Goal: Complete application form: Complete application form

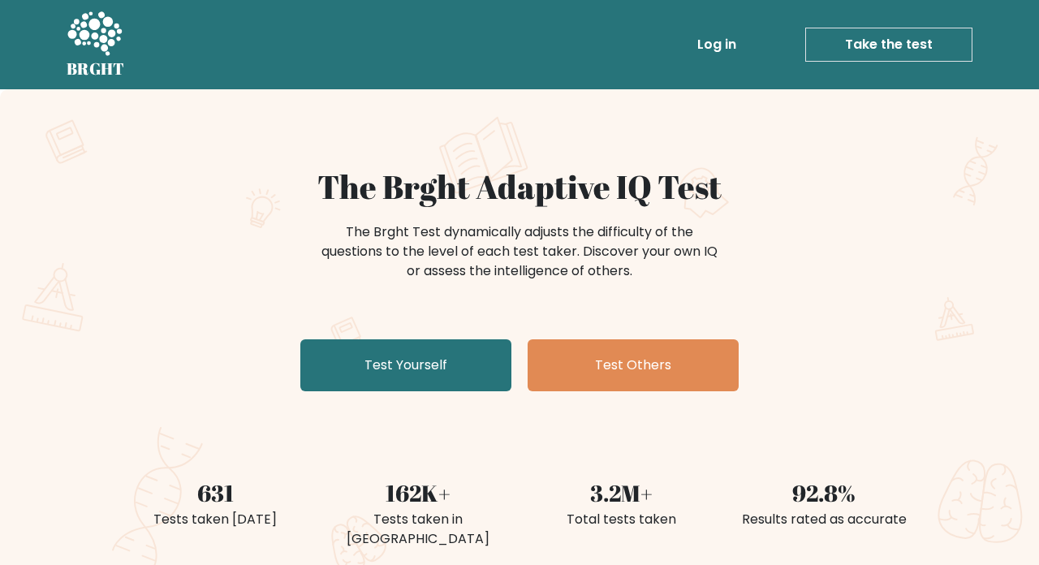
click at [394, 381] on link "Test Yourself" at bounding box center [405, 365] width 211 height 52
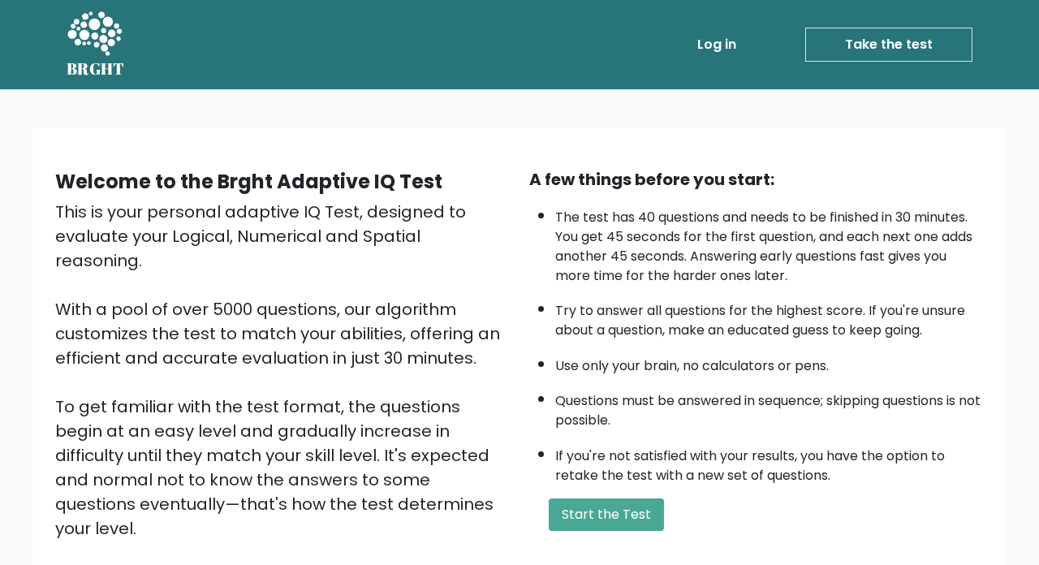
click at [605, 500] on button "Start the Test" at bounding box center [606, 514] width 115 height 32
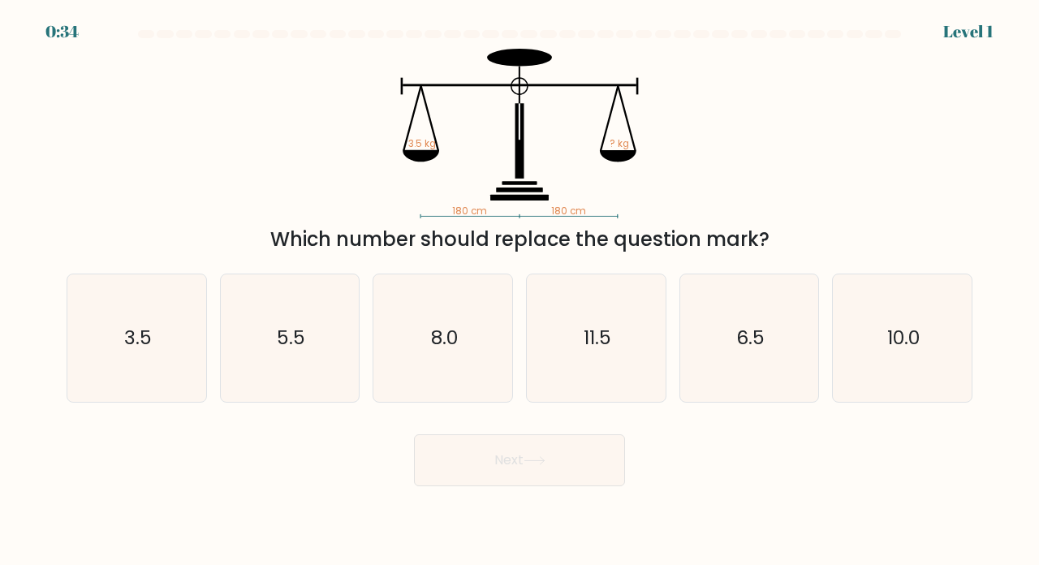
click at [102, 337] on icon "3.5" at bounding box center [136, 337] width 127 height 127
click at [519, 291] on input "a. 3.5" at bounding box center [519, 286] width 1 height 8
radio input "true"
click at [477, 486] on button "Next" at bounding box center [519, 460] width 211 height 52
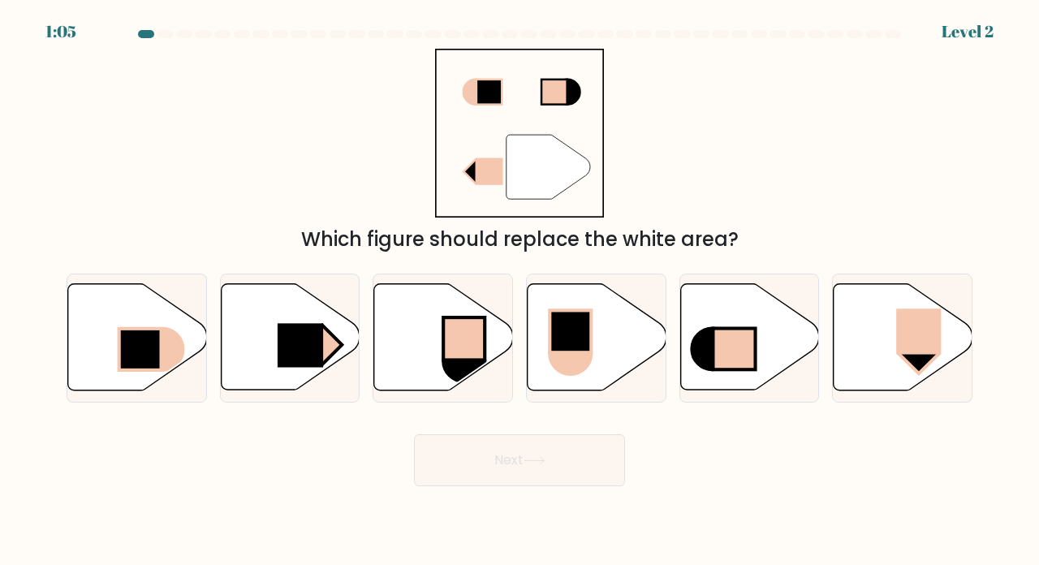
click at [293, 343] on rect at bounding box center [300, 346] width 45 height 44
click at [519, 291] on input "b." at bounding box center [519, 286] width 1 height 8
radio input "true"
click at [466, 466] on button "Next" at bounding box center [519, 460] width 211 height 52
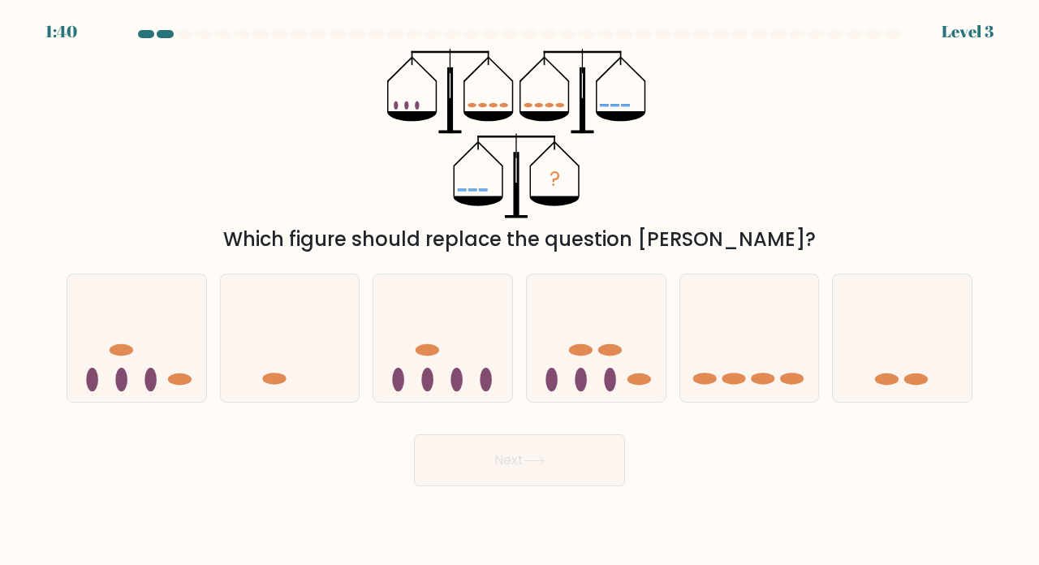
click at [421, 388] on icon at bounding box center [442, 337] width 139 height 114
click at [519, 291] on input "c." at bounding box center [519, 286] width 1 height 8
radio input "true"
click at [473, 482] on button "Next" at bounding box center [519, 460] width 211 height 52
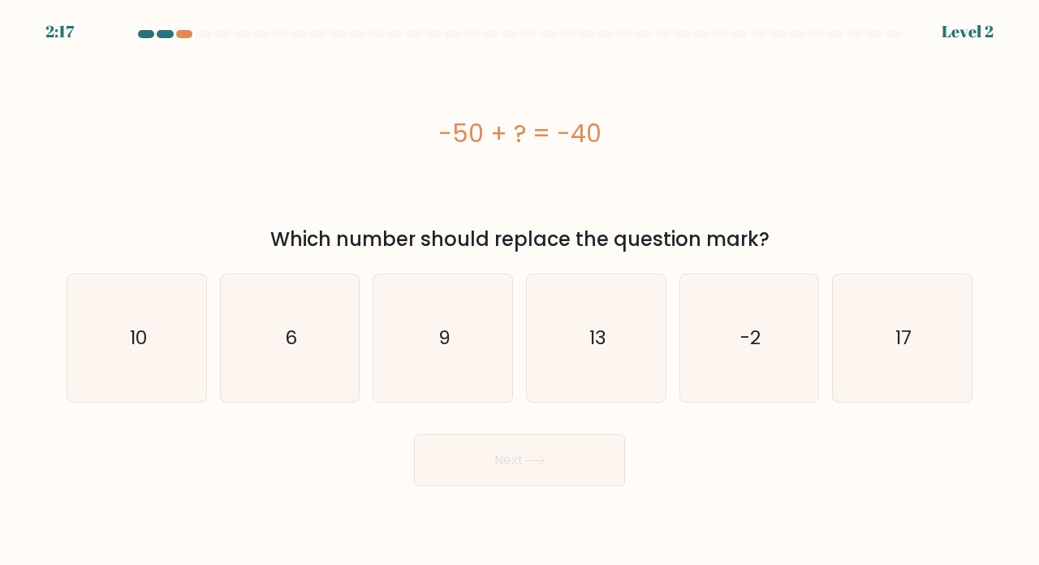
click at [132, 335] on icon "10" at bounding box center [136, 337] width 127 height 127
click at [519, 291] on input "a. 10" at bounding box center [519, 286] width 1 height 8
radio input "true"
click at [480, 467] on button "Next" at bounding box center [519, 460] width 211 height 52
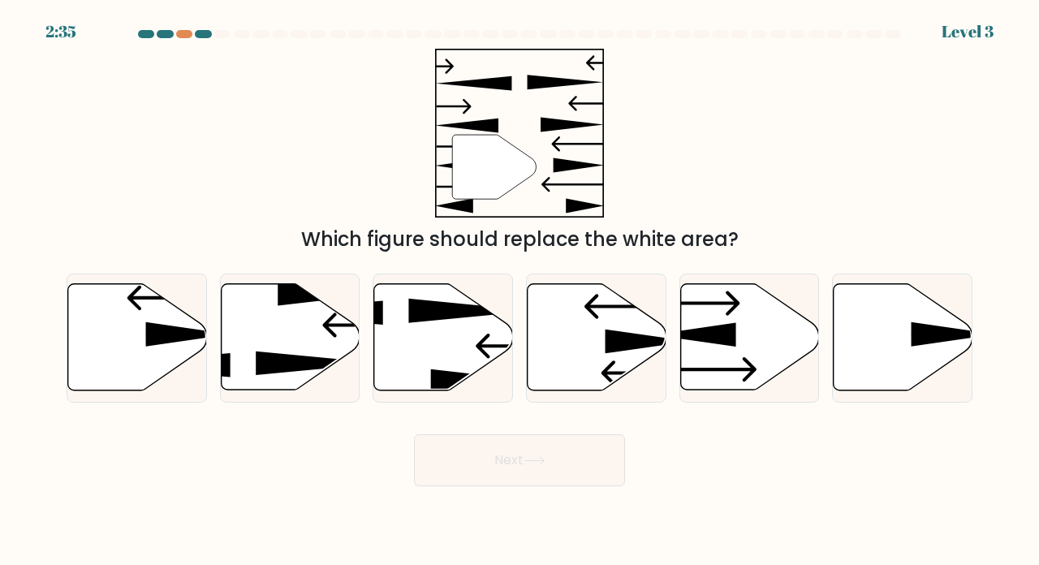
click at [724, 343] on icon at bounding box center [694, 335] width 84 height 24
click at [520, 291] on input "e." at bounding box center [519, 286] width 1 height 8
radio input "true"
click at [450, 466] on button "Next" at bounding box center [519, 460] width 211 height 52
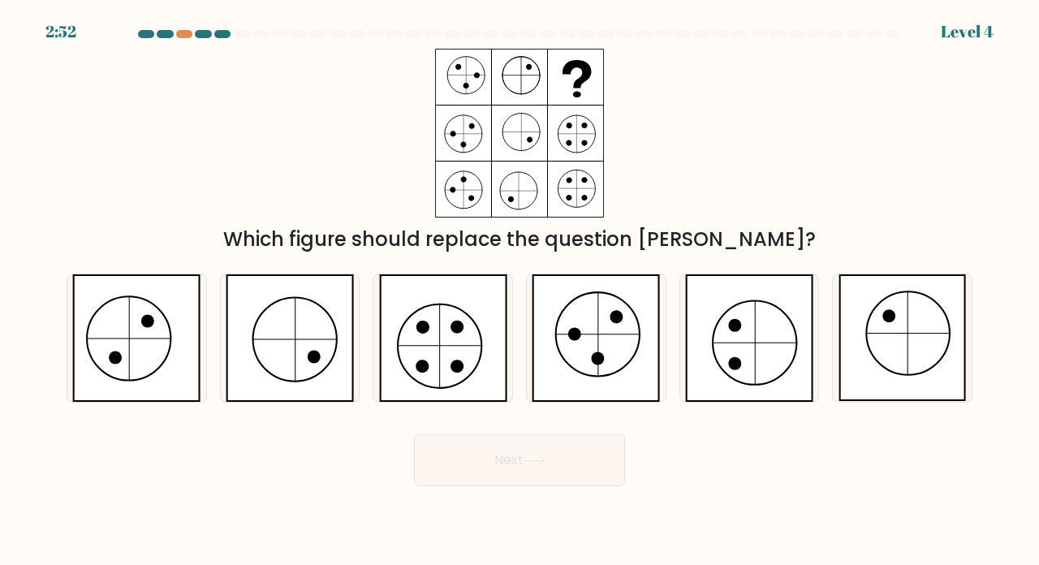
click at [431, 334] on icon at bounding box center [443, 337] width 128 height 127
click at [519, 291] on input "c." at bounding box center [519, 286] width 1 height 8
radio input "true"
click at [477, 466] on button "Next" at bounding box center [519, 460] width 211 height 52
click at [485, 478] on button "Next" at bounding box center [519, 460] width 211 height 52
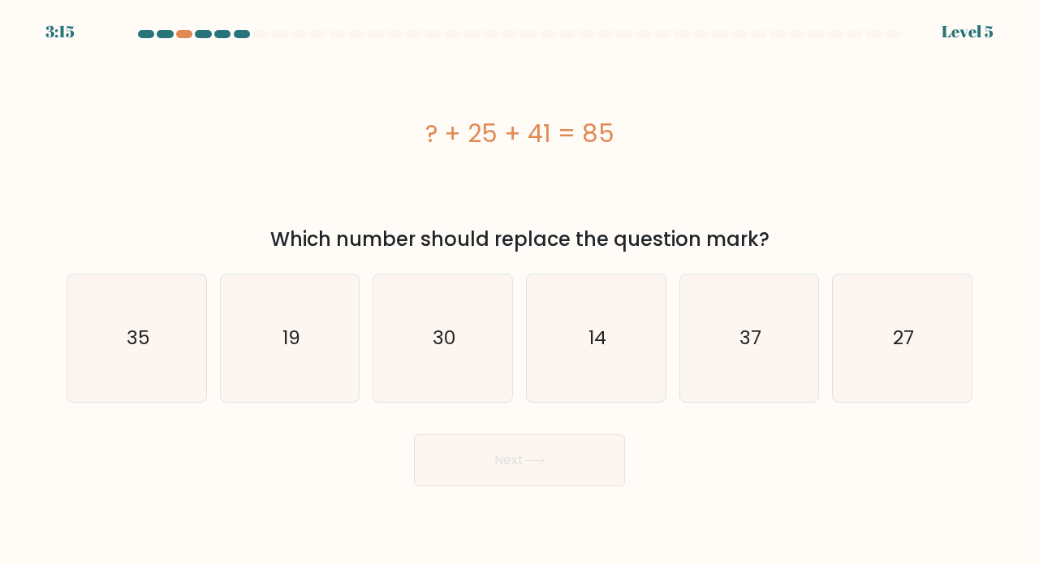
click at [289, 326] on icon "19" at bounding box center [289, 337] width 127 height 127
click at [519, 291] on input "b. 19" at bounding box center [519, 286] width 1 height 8
radio input "true"
click at [615, 475] on button "Next" at bounding box center [519, 460] width 211 height 52
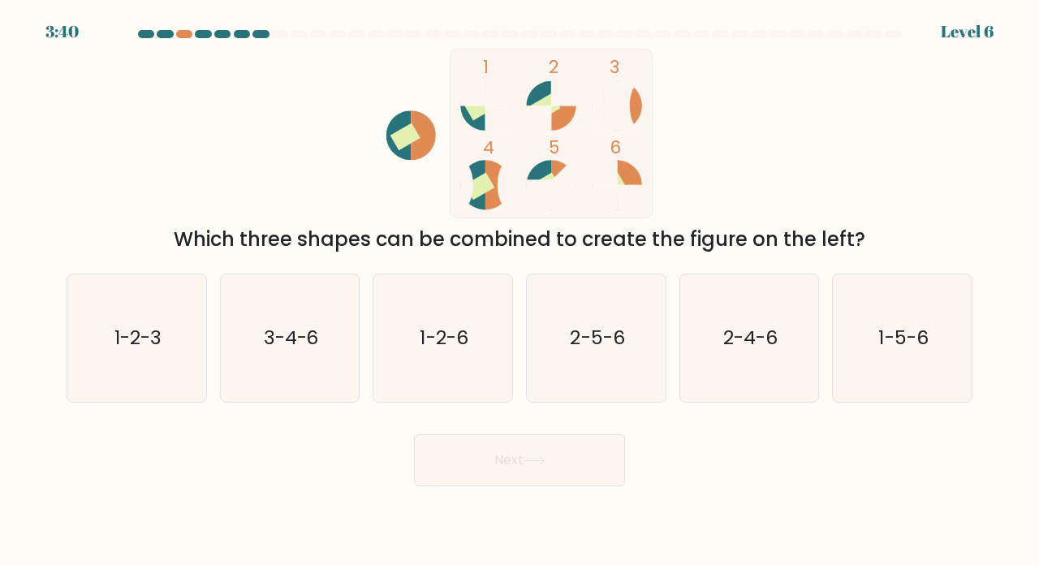
click at [159, 388] on icon "1-2-3" at bounding box center [136, 337] width 127 height 127
click at [519, 291] on input "a. 1-2-3" at bounding box center [519, 286] width 1 height 8
radio input "true"
click at [536, 486] on button "Next" at bounding box center [519, 460] width 211 height 52
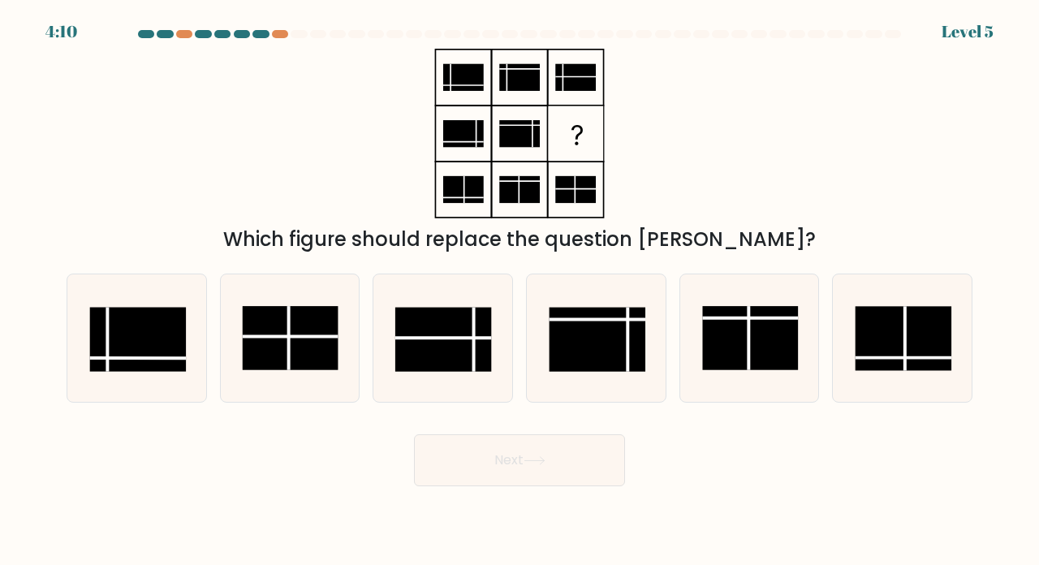
click at [410, 323] on rect at bounding box center [443, 339] width 96 height 64
click at [519, 291] on input "c." at bounding box center [519, 286] width 1 height 8
radio input "true"
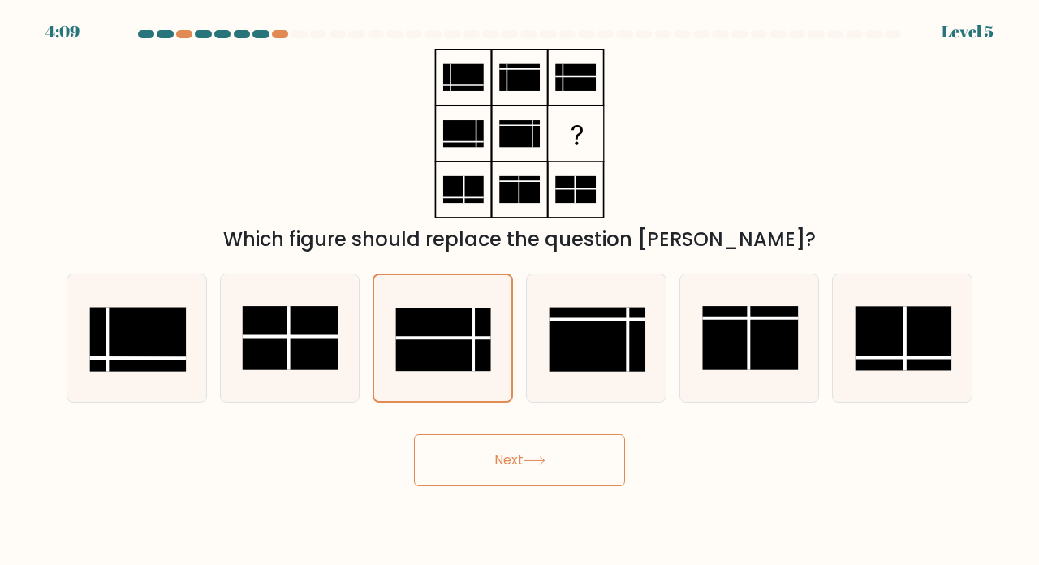
click at [525, 472] on button "Next" at bounding box center [519, 460] width 211 height 52
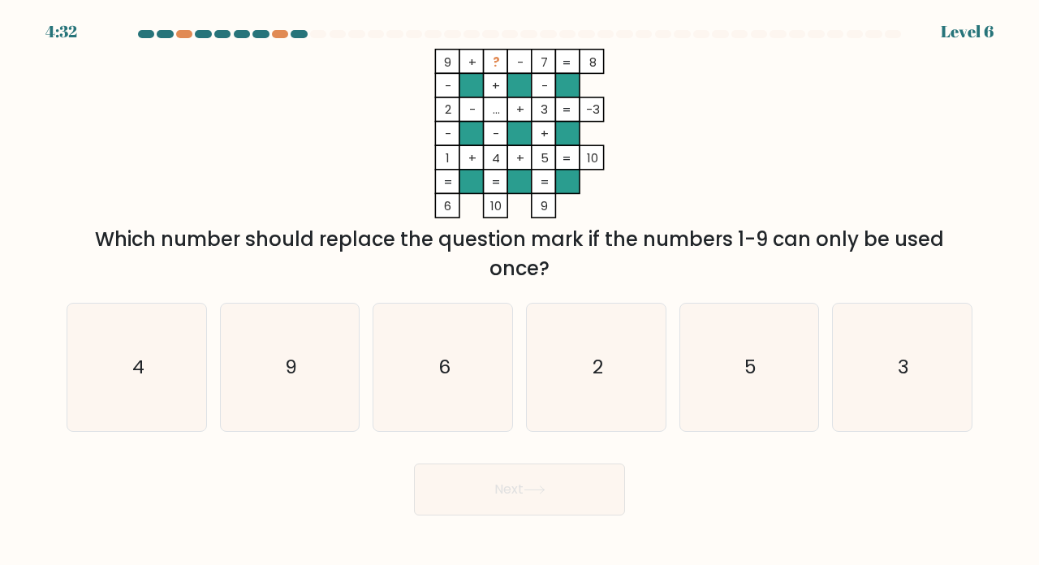
click at [262, 431] on icon "9" at bounding box center [289, 367] width 127 height 127
click at [519, 291] on input "b. 9" at bounding box center [519, 286] width 1 height 8
radio input "true"
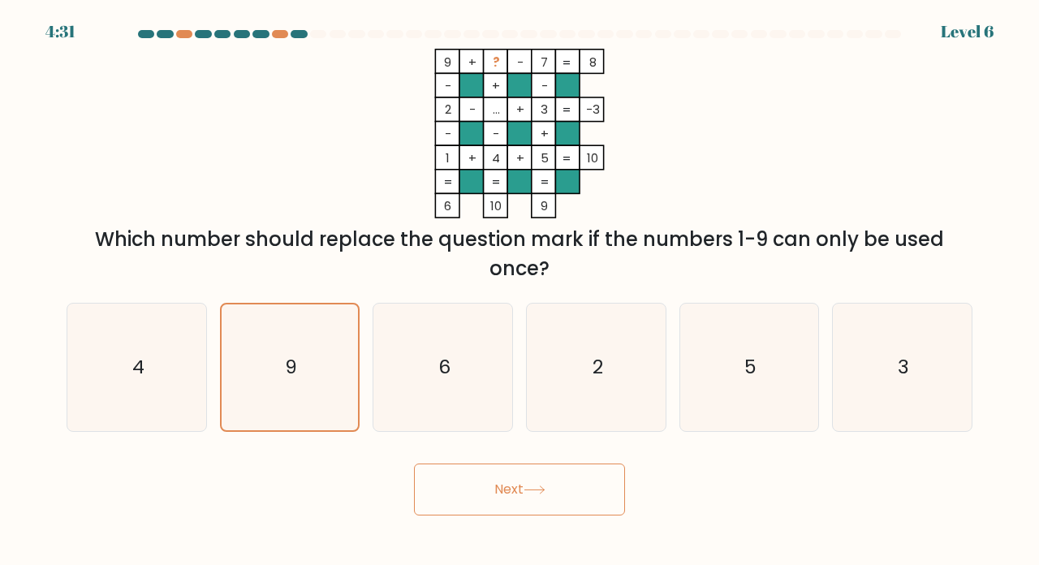
click at [596, 497] on button "Next" at bounding box center [519, 489] width 211 height 52
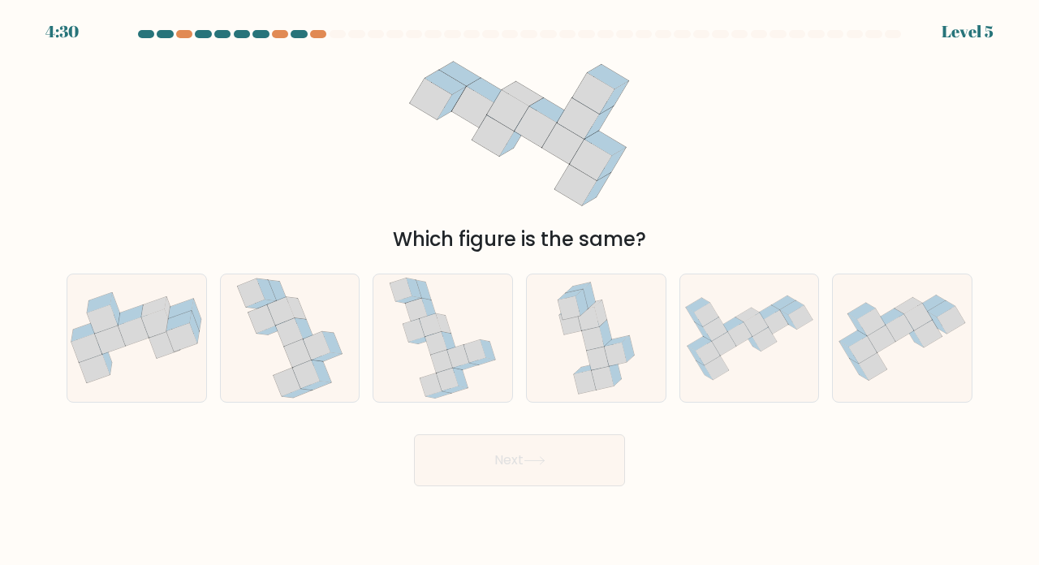
click at [544, 486] on button "Next" at bounding box center [519, 460] width 211 height 52
click at [417, 342] on icon at bounding box center [414, 330] width 22 height 23
click at [519, 291] on input "c." at bounding box center [519, 286] width 1 height 8
radio input "true"
click at [467, 486] on button "Next" at bounding box center [519, 460] width 211 height 52
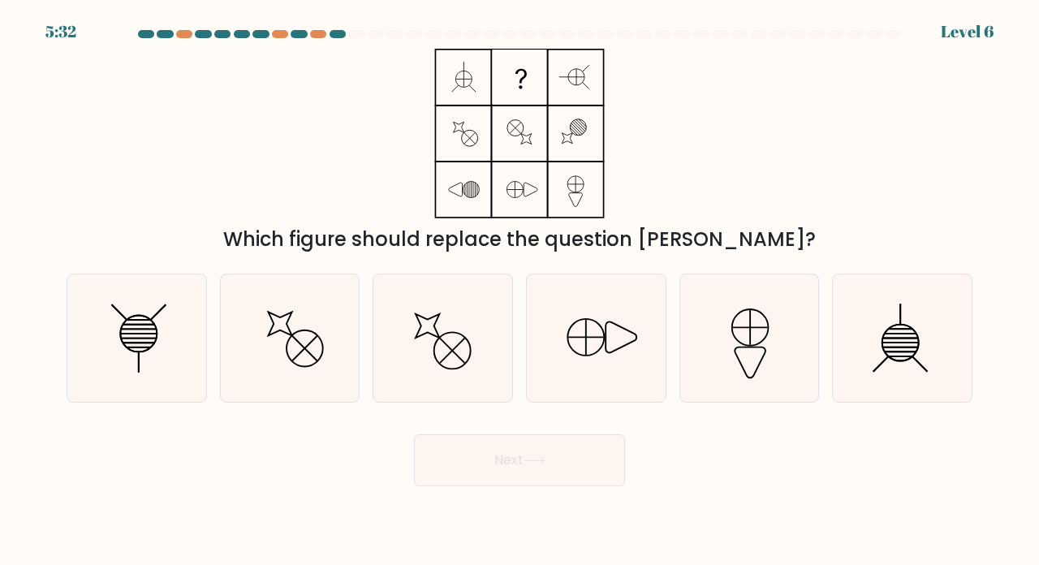
click at [300, 327] on icon at bounding box center [289, 337] width 127 height 127
click at [519, 291] on input "b." at bounding box center [519, 286] width 1 height 8
radio input "true"
click at [453, 464] on button "Next" at bounding box center [519, 460] width 211 height 52
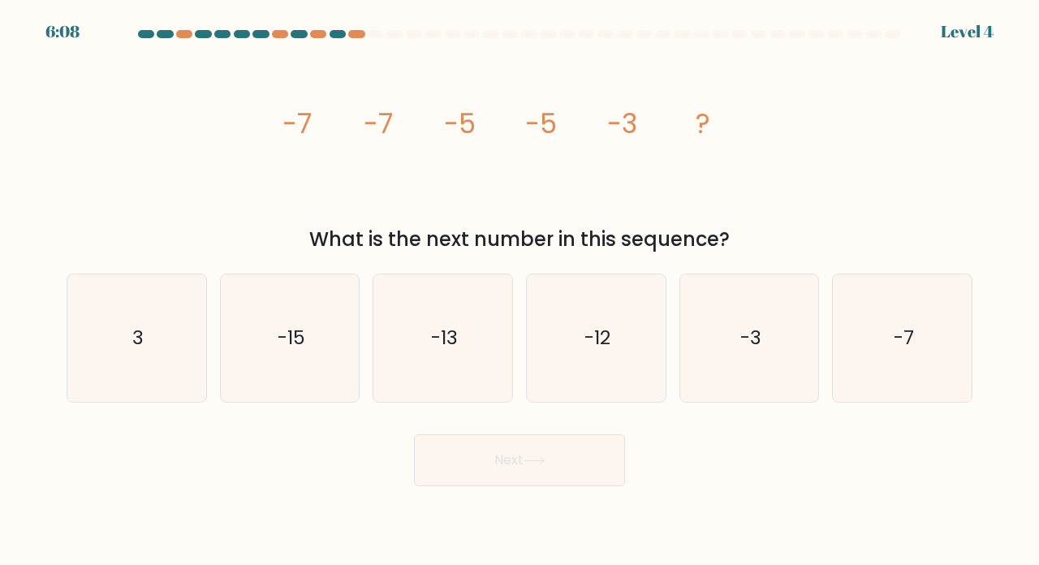
click at [764, 321] on icon "-3" at bounding box center [749, 337] width 127 height 127
click at [520, 291] on input "e. -3" at bounding box center [519, 286] width 1 height 8
radio input "true"
click at [464, 471] on button "Next" at bounding box center [519, 460] width 211 height 52
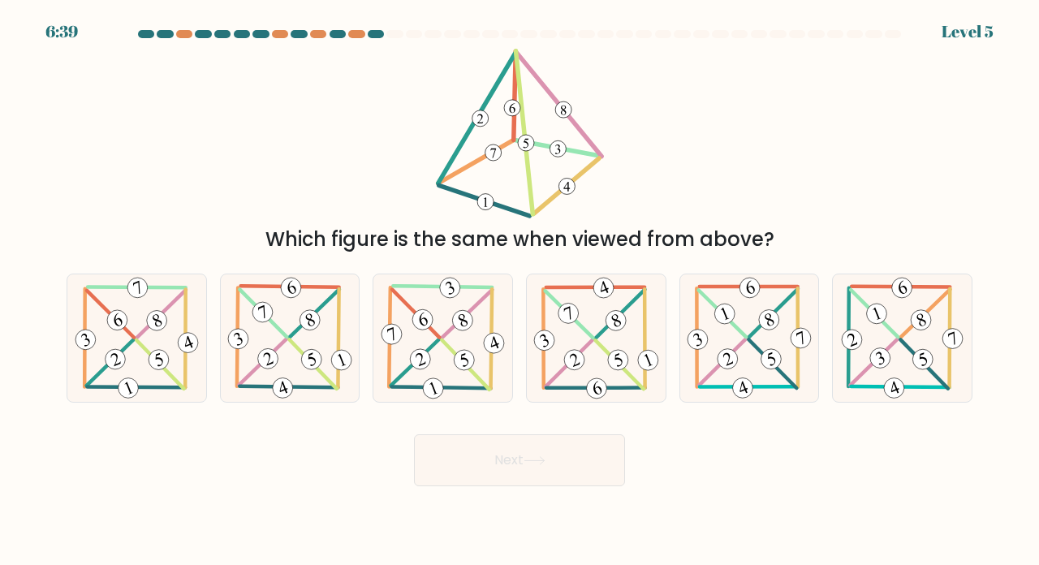
click at [445, 361] on icon at bounding box center [442, 337] width 129 height 127
click at [519, 291] on input "c." at bounding box center [519, 286] width 1 height 8
radio input "true"
click at [484, 486] on button "Next" at bounding box center [519, 460] width 211 height 52
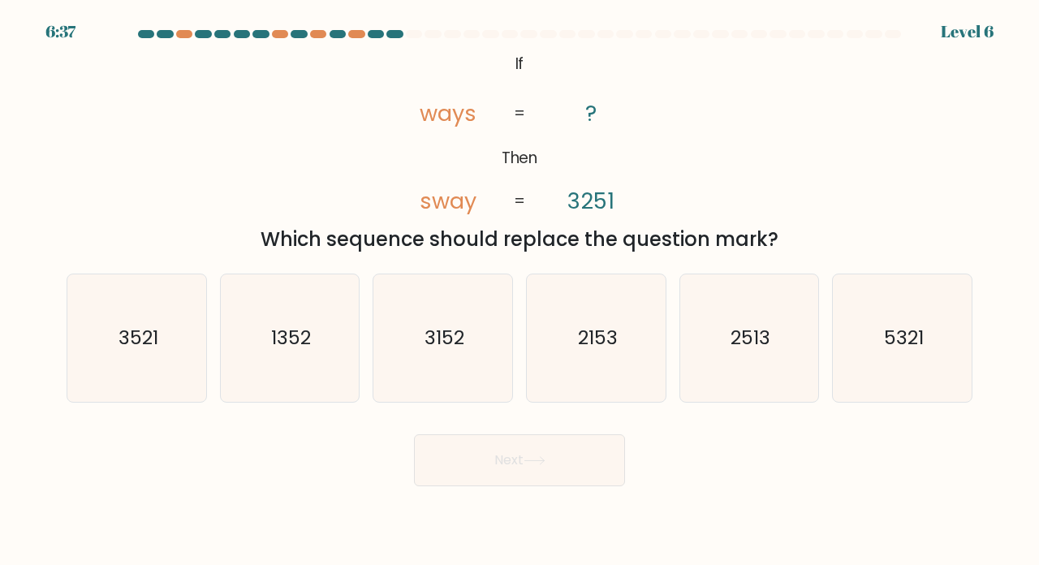
click at [487, 462] on button "Next" at bounding box center [519, 460] width 211 height 52
click at [756, 351] on text "2513" at bounding box center [750, 337] width 40 height 27
click at [520, 291] on input "e. 2513" at bounding box center [519, 286] width 1 height 8
radio input "true"
click at [576, 470] on button "Next" at bounding box center [519, 460] width 211 height 52
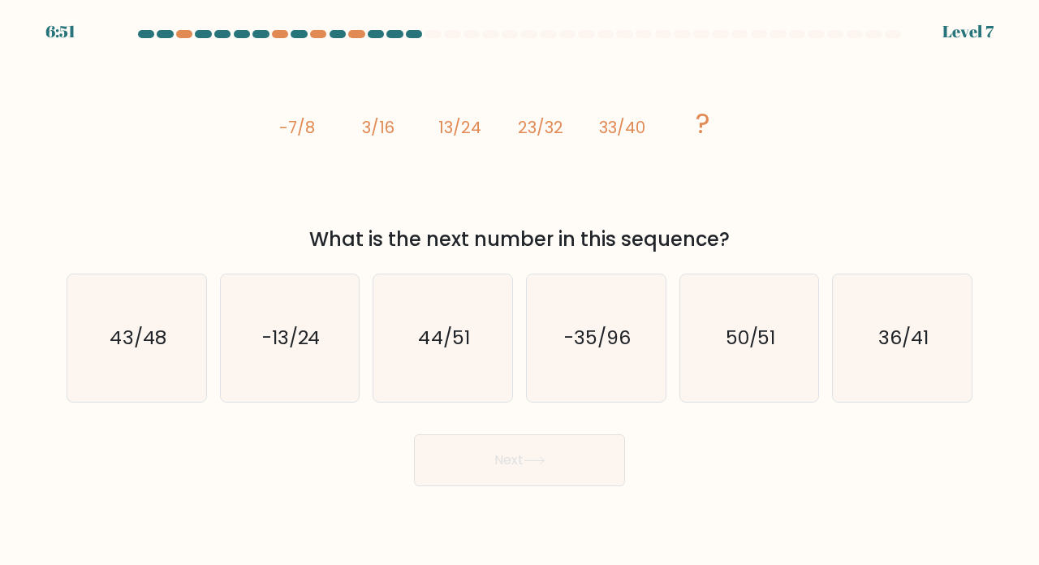
click at [120, 331] on icon "43/48" at bounding box center [136, 337] width 127 height 127
click at [519, 291] on input "a. 43/48" at bounding box center [519, 286] width 1 height 8
radio input "true"
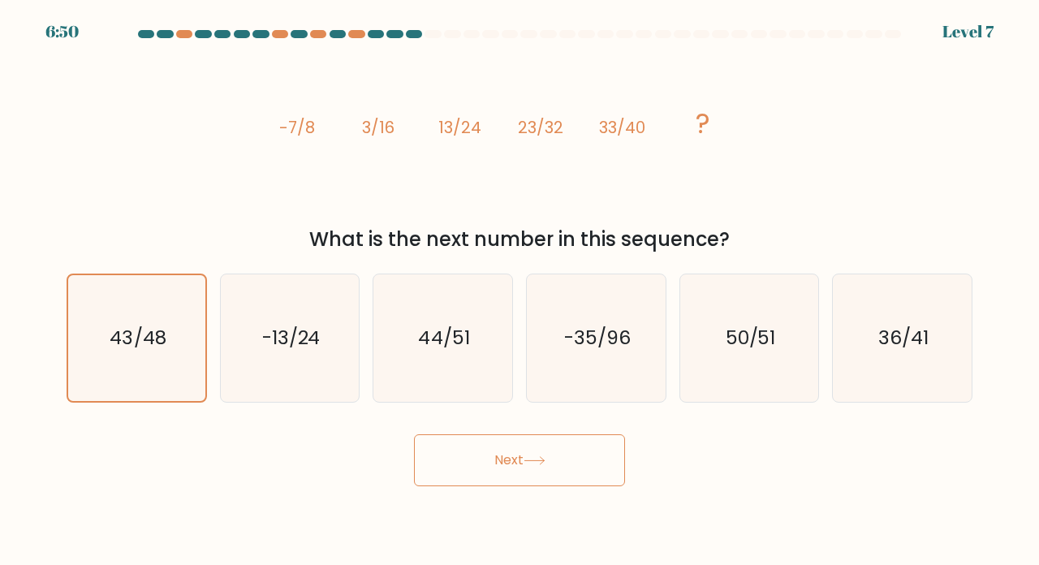
click at [468, 467] on button "Next" at bounding box center [519, 460] width 211 height 52
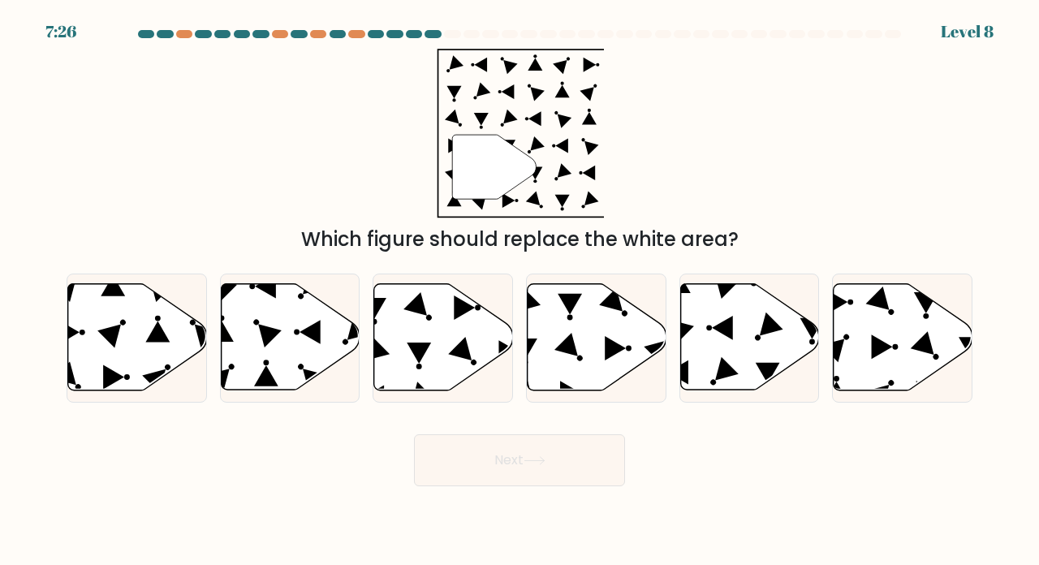
click at [97, 376] on icon at bounding box center [137, 337] width 139 height 106
click at [519, 291] on input "a." at bounding box center [519, 286] width 1 height 8
radio input "true"
click at [469, 461] on button "Next" at bounding box center [519, 460] width 211 height 52
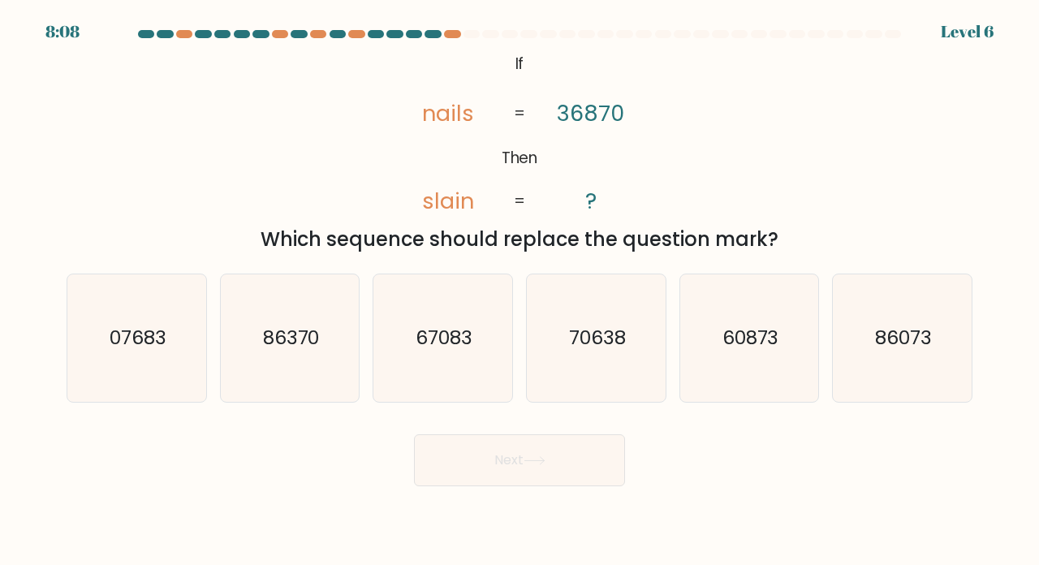
click at [441, 455] on button "Next" at bounding box center [519, 460] width 211 height 52
click at [123, 347] on text "07683" at bounding box center [138, 337] width 57 height 27
click at [519, 291] on input "a. 07683" at bounding box center [519, 286] width 1 height 8
radio input "true"
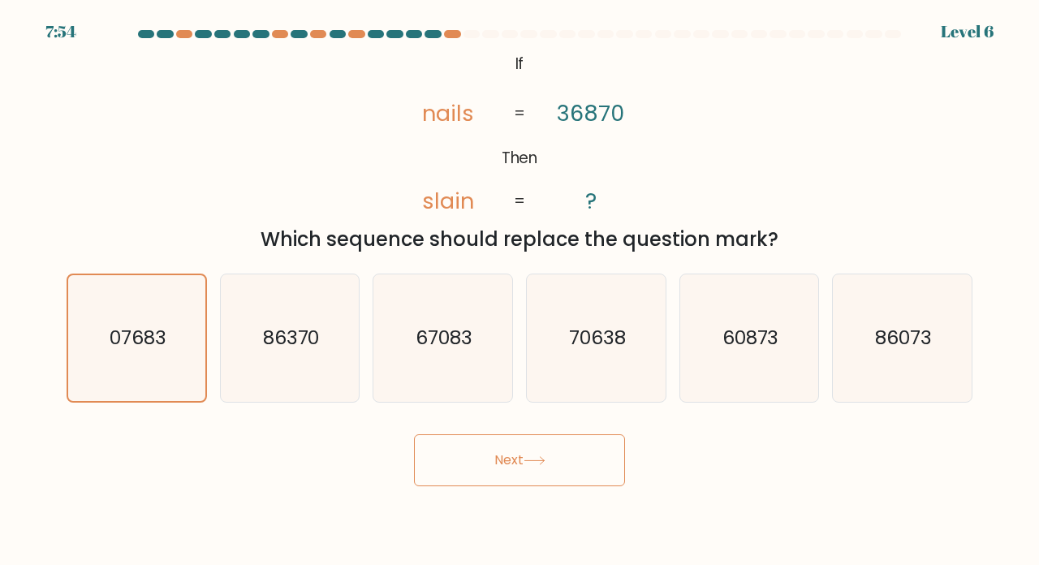
click at [492, 468] on button "Next" at bounding box center [519, 460] width 211 height 52
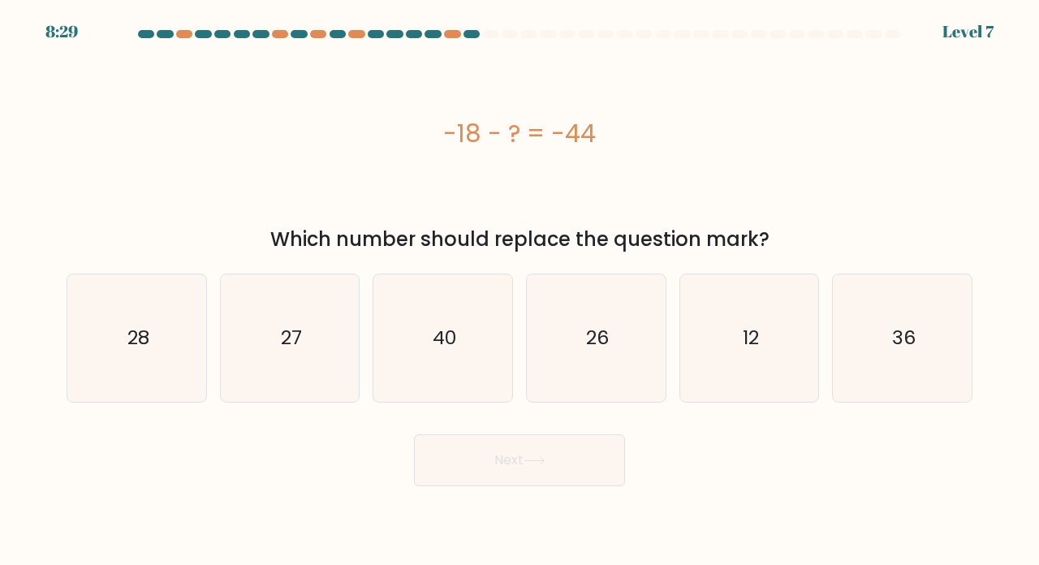
click at [581, 344] on icon "26" at bounding box center [595, 337] width 127 height 127
click at [520, 291] on input "d. 26" at bounding box center [519, 286] width 1 height 8
radio input "true"
click at [559, 474] on button "Next" at bounding box center [519, 460] width 211 height 52
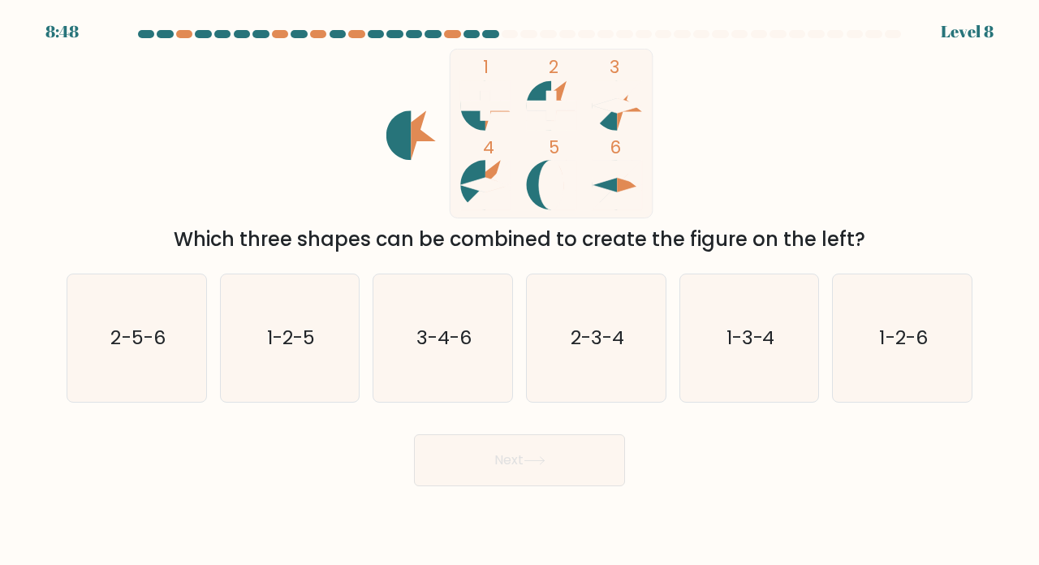
click at [274, 351] on text "1-2-5" at bounding box center [291, 337] width 48 height 27
click at [519, 291] on input "b. 1-2-5" at bounding box center [519, 286] width 1 height 8
radio input "true"
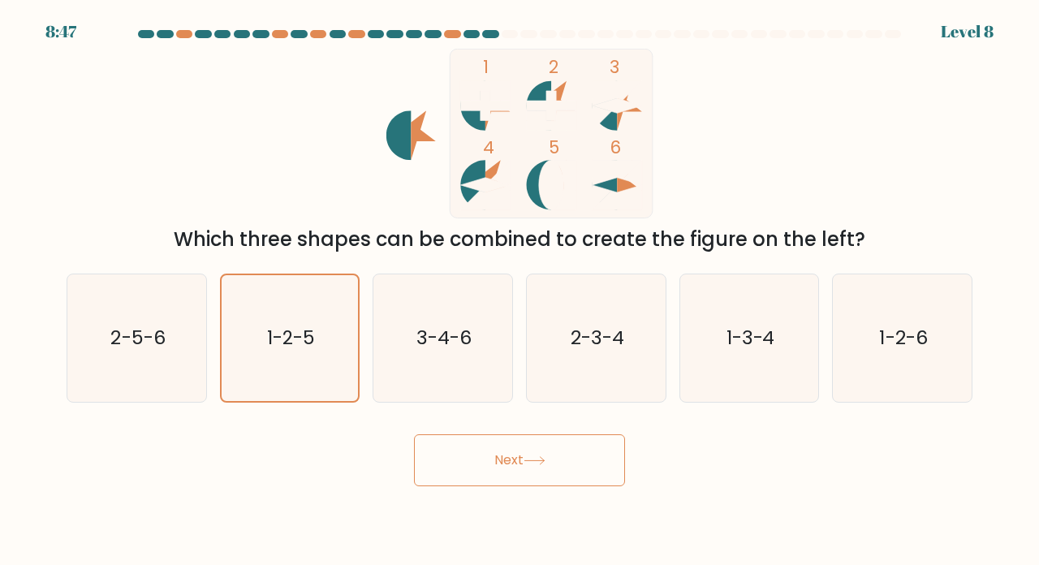
click at [471, 486] on button "Next" at bounding box center [519, 460] width 211 height 52
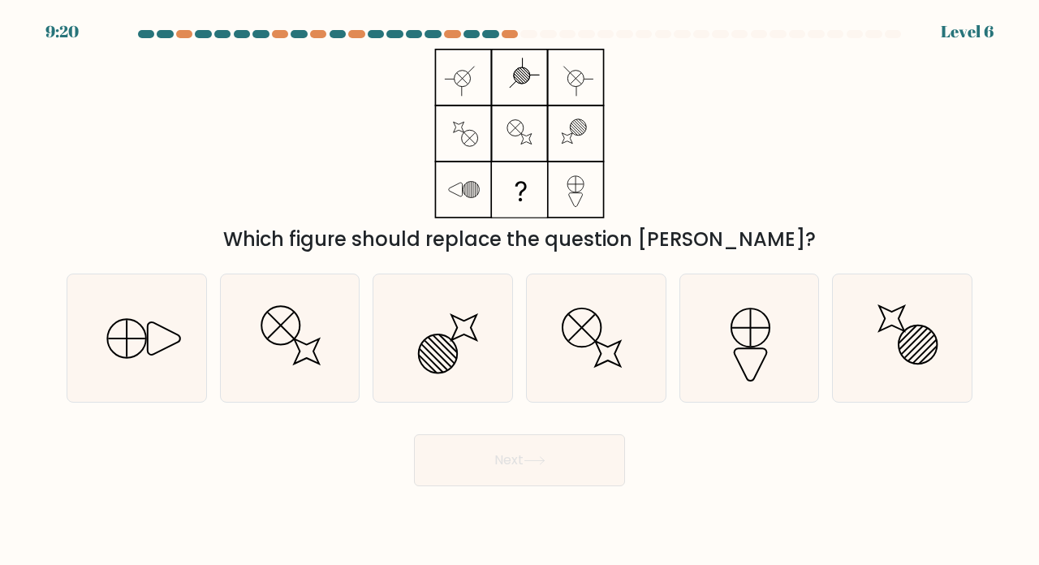
click at [584, 351] on icon at bounding box center [595, 337] width 127 height 127
click at [520, 291] on input "d." at bounding box center [519, 286] width 1 height 8
radio input "true"
click at [502, 475] on button "Next" at bounding box center [519, 460] width 211 height 52
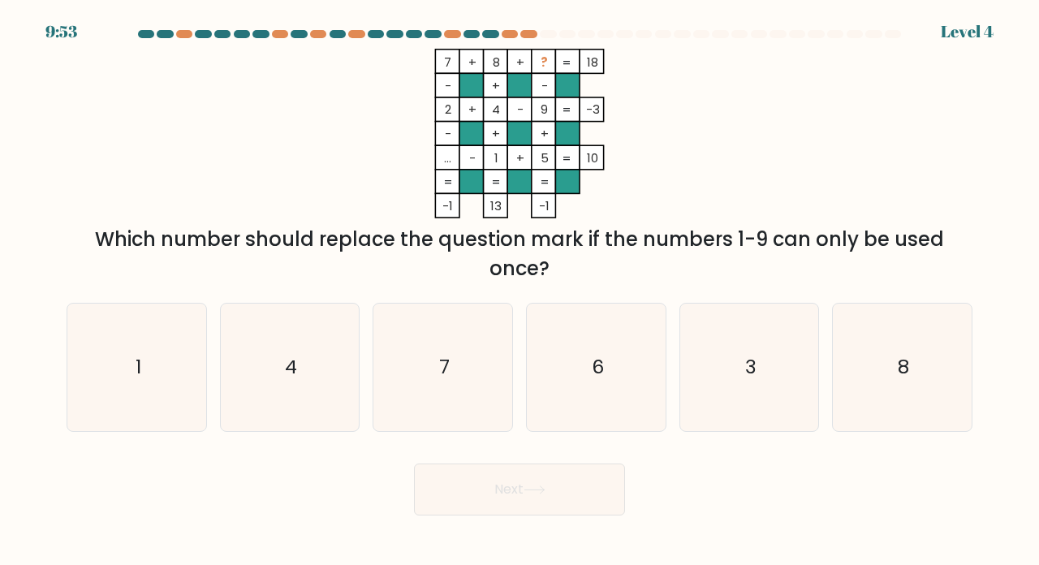
click at [727, 387] on icon "3" at bounding box center [749, 367] width 127 height 127
click at [520, 291] on input "e. 3" at bounding box center [519, 286] width 1 height 8
radio input "true"
click at [486, 515] on button "Next" at bounding box center [519, 489] width 211 height 52
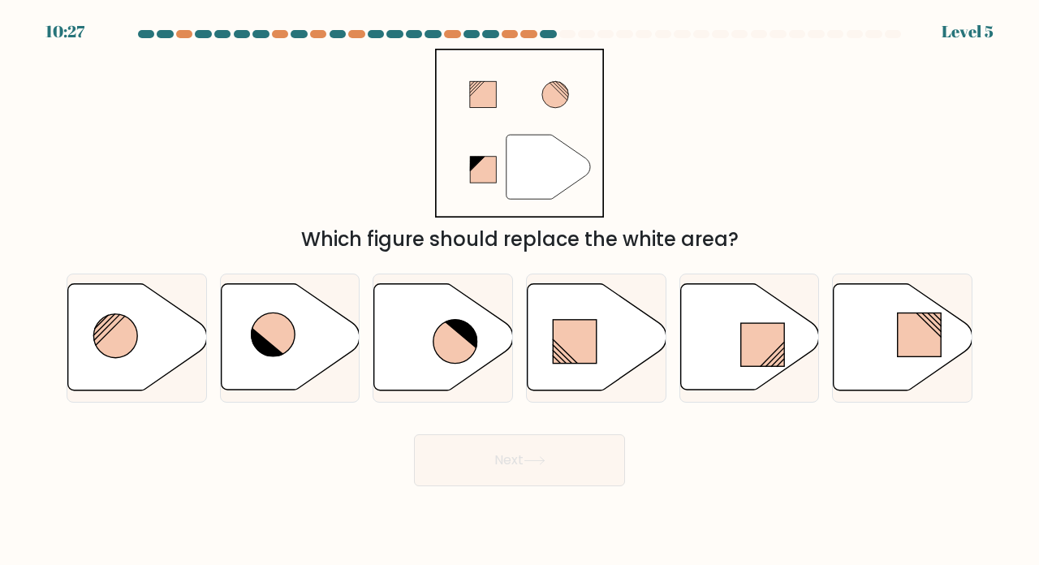
click at [118, 344] on circle at bounding box center [115, 336] width 44 height 44
click at [519, 291] on input "a." at bounding box center [519, 286] width 1 height 8
radio input "true"
click at [525, 450] on button "Next" at bounding box center [519, 460] width 211 height 52
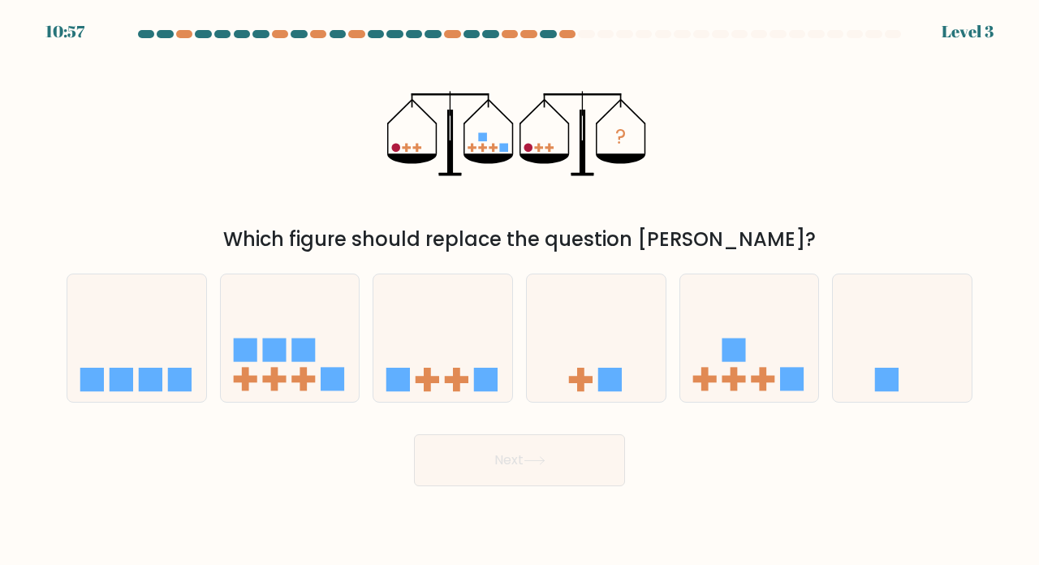
click at [732, 385] on rect at bounding box center [733, 380] width 7 height 24
click at [520, 291] on input "e." at bounding box center [519, 286] width 1 height 8
radio input "true"
click at [584, 472] on button "Next" at bounding box center [519, 460] width 211 height 52
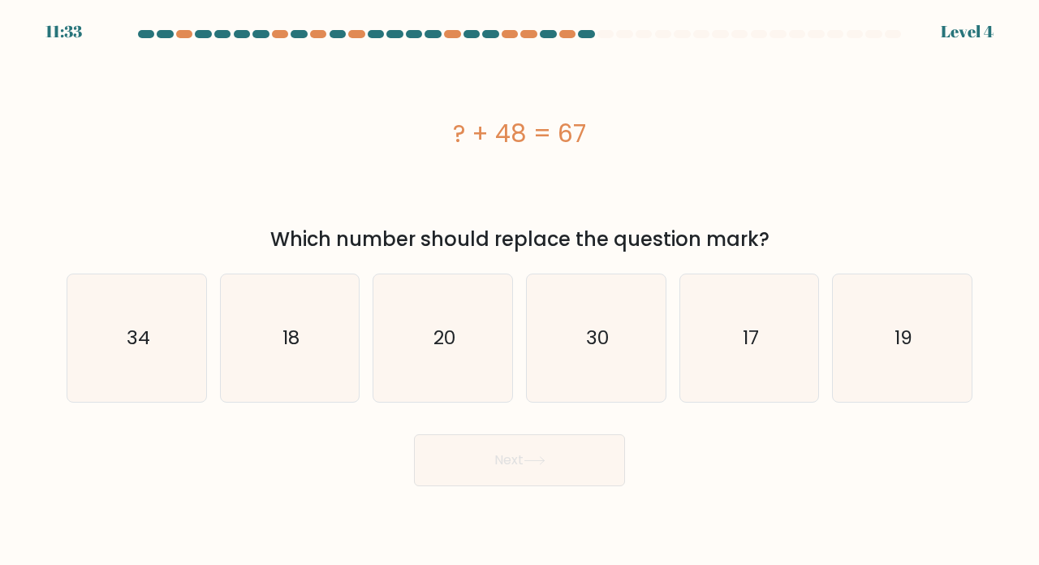
click at [898, 341] on text "19" at bounding box center [903, 337] width 18 height 27
click at [520, 291] on input "f. 19" at bounding box center [519, 286] width 1 height 8
radio input "true"
click at [605, 467] on button "Next" at bounding box center [519, 460] width 211 height 52
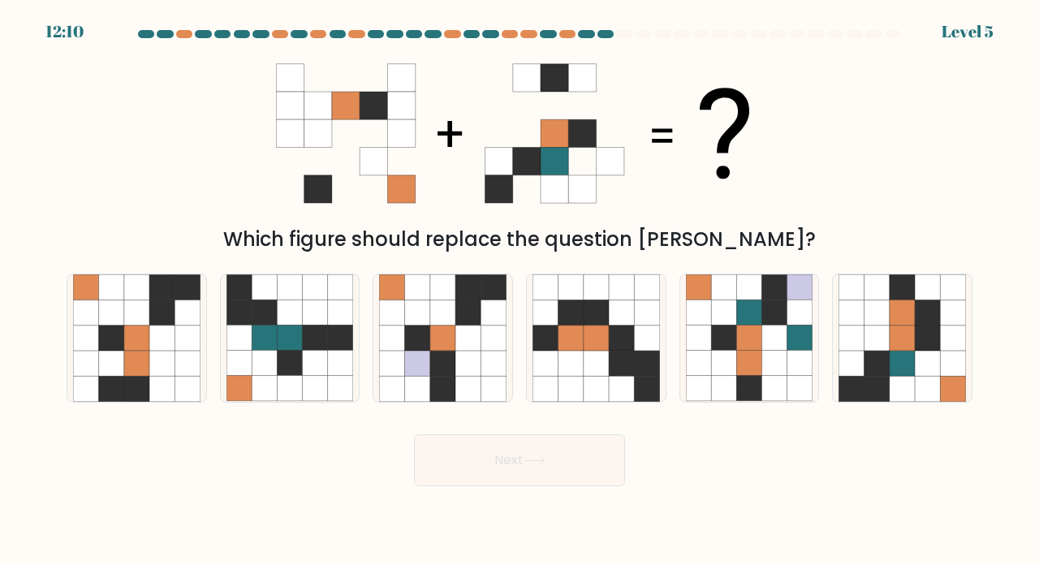
click at [445, 351] on icon at bounding box center [442, 337] width 25 height 25
click at [519, 291] on input "c." at bounding box center [519, 286] width 1 height 8
radio input "true"
click at [503, 478] on button "Next" at bounding box center [519, 460] width 211 height 52
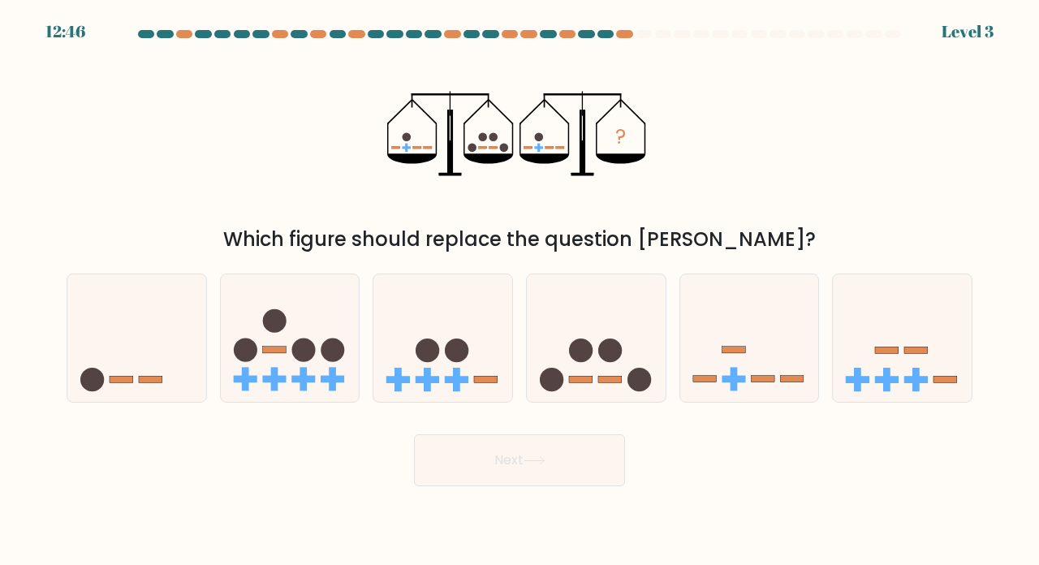
click at [407, 352] on icon at bounding box center [442, 337] width 139 height 114
click at [519, 291] on input "c." at bounding box center [519, 286] width 1 height 8
radio input "true"
click at [446, 467] on button "Next" at bounding box center [519, 460] width 211 height 52
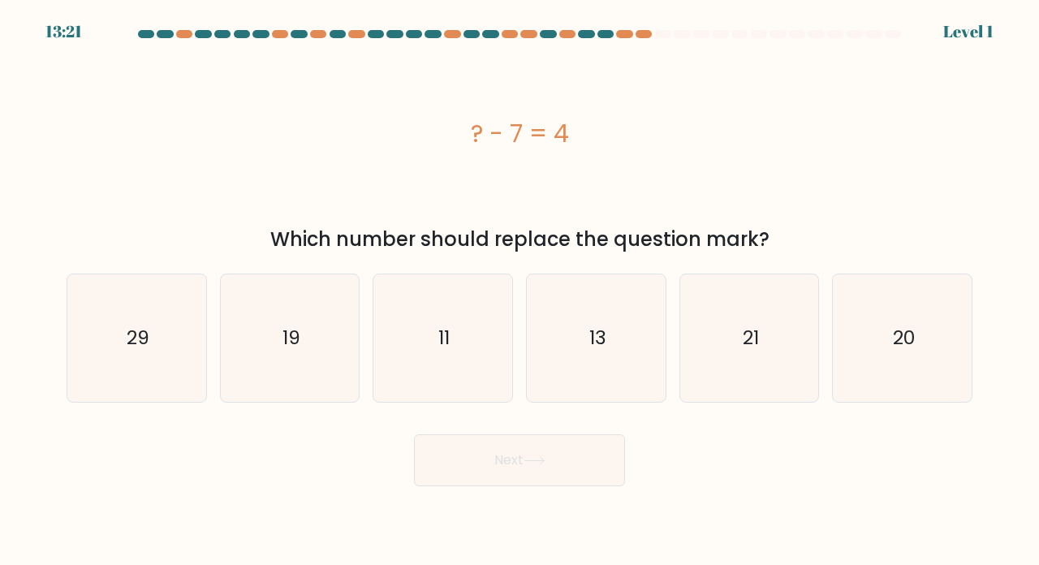
click at [447, 330] on icon "11" at bounding box center [442, 337] width 127 height 127
click at [519, 291] on input "c. 11" at bounding box center [519, 286] width 1 height 8
radio input "true"
click at [477, 460] on button "Next" at bounding box center [519, 460] width 211 height 52
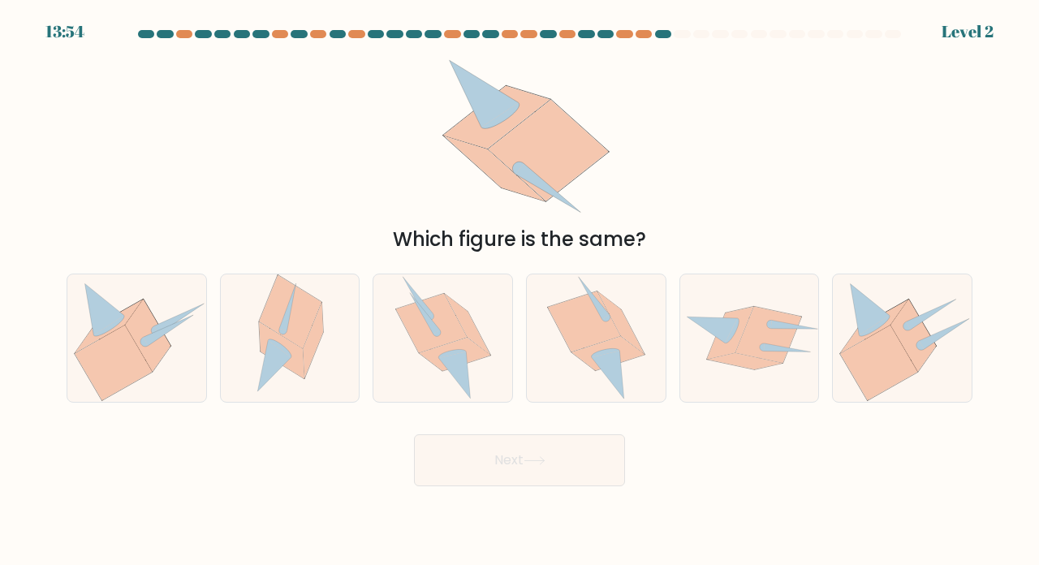
click at [610, 355] on icon at bounding box center [607, 353] width 73 height 34
click at [520, 291] on input "d." at bounding box center [519, 286] width 1 height 8
radio input "true"
click at [555, 480] on button "Next" at bounding box center [519, 460] width 211 height 52
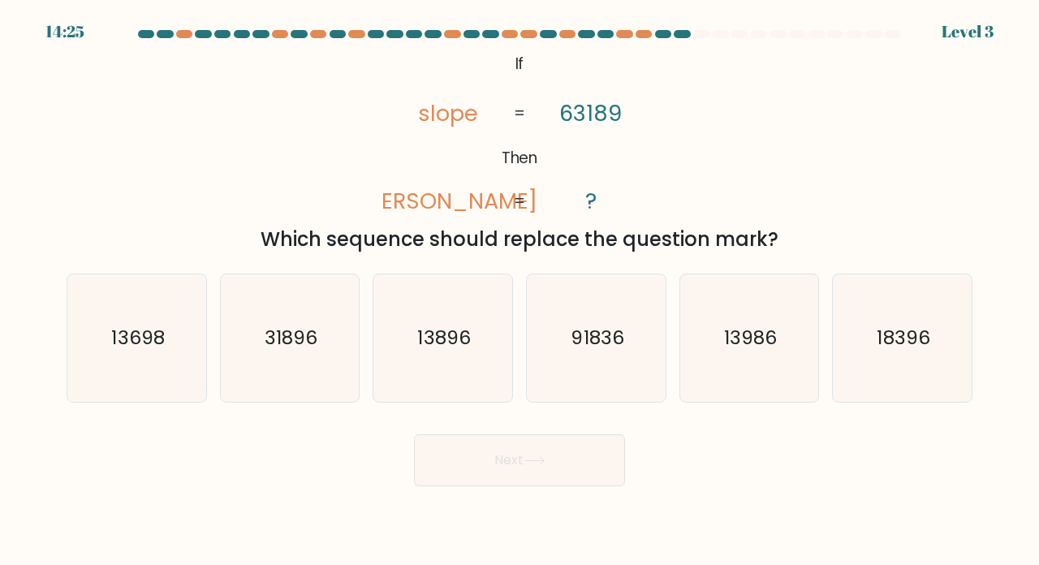
click at [279, 350] on text "31896" at bounding box center [291, 337] width 53 height 27
click at [519, 291] on input "b. 31896" at bounding box center [519, 286] width 1 height 8
radio input "true"
click at [482, 486] on button "Next" at bounding box center [519, 460] width 211 height 52
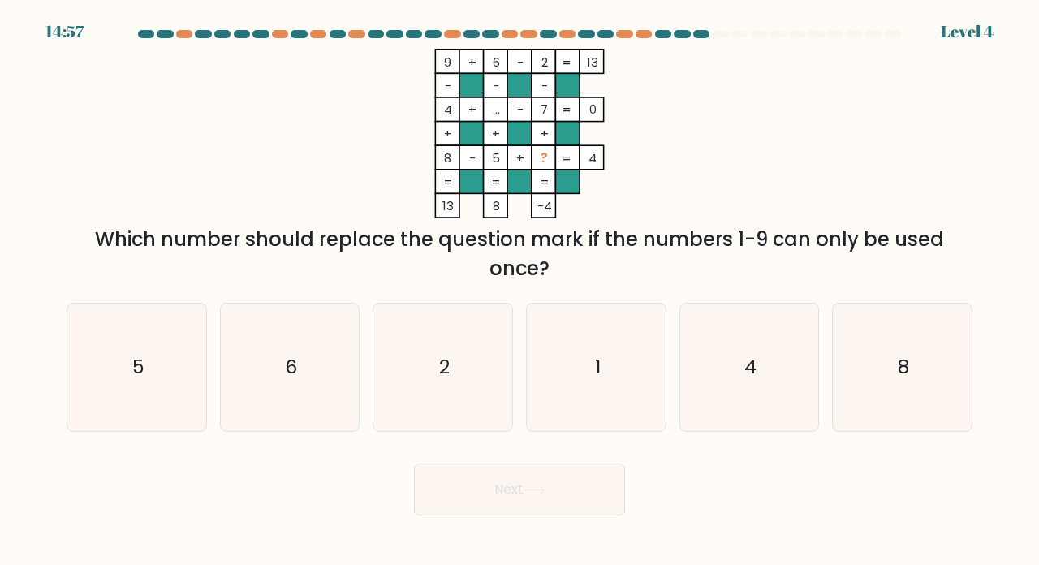
click at [604, 358] on icon "1" at bounding box center [595, 367] width 127 height 127
click at [520, 291] on input "d. 1" at bounding box center [519, 286] width 1 height 8
radio input "true"
click at [509, 509] on button "Next" at bounding box center [519, 489] width 211 height 52
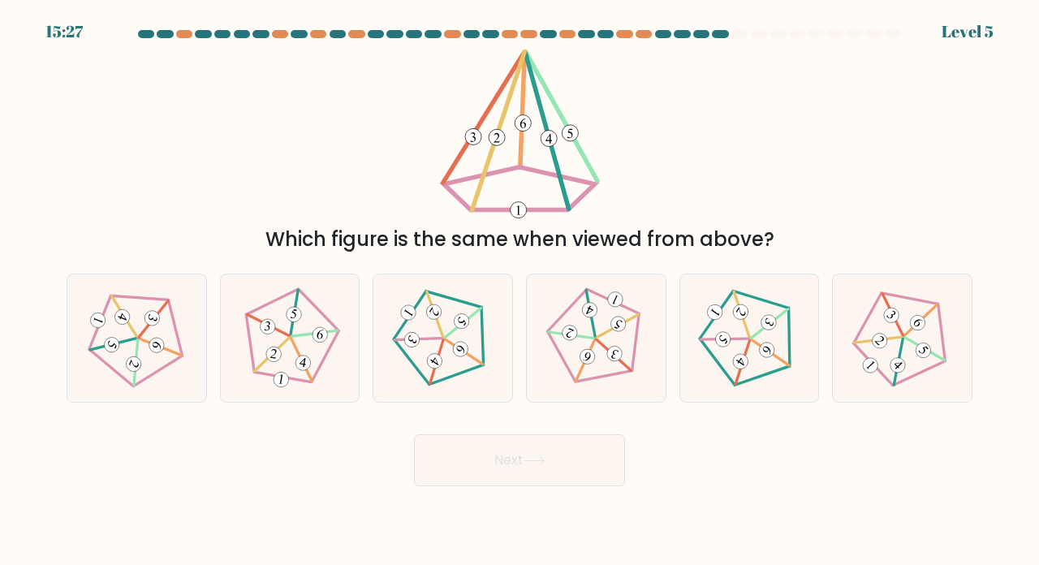
click at [894, 365] on icon at bounding box center [901, 337] width 101 height 101
click at [520, 291] on input "f." at bounding box center [519, 286] width 1 height 8
radio input "true"
click at [472, 476] on button "Next" at bounding box center [519, 460] width 211 height 52
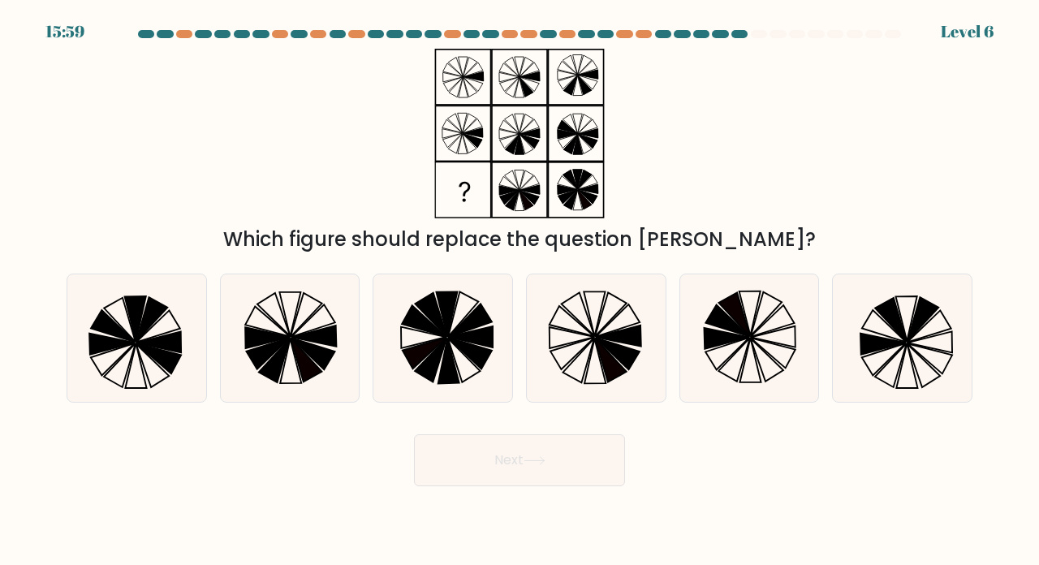
click at [574, 339] on icon at bounding box center [595, 337] width 127 height 127
click at [520, 291] on input "d." at bounding box center [519, 286] width 1 height 8
radio input "true"
click at [526, 464] on button "Next" at bounding box center [519, 460] width 211 height 52
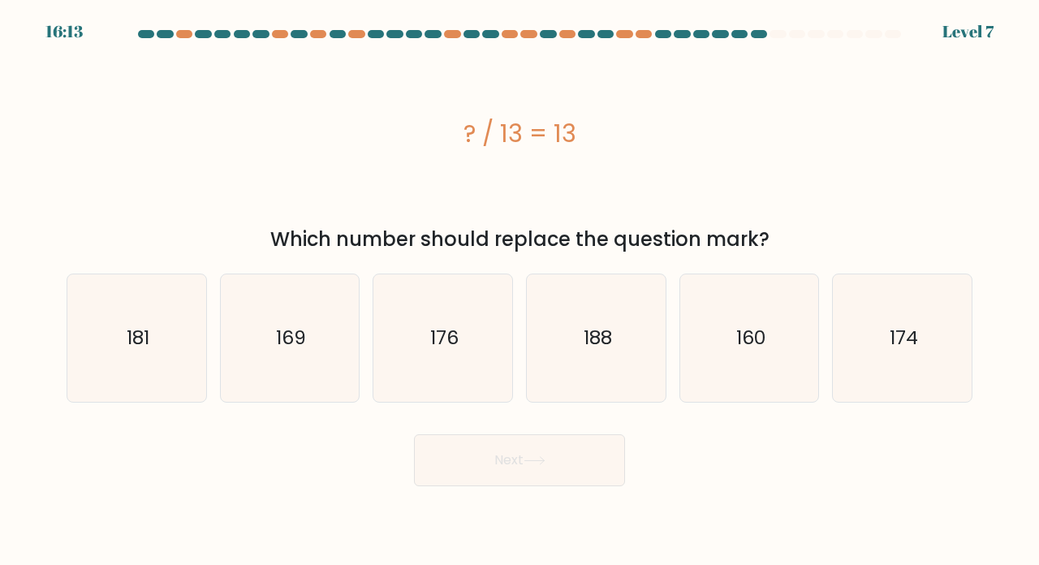
click at [13, 417] on form "a." at bounding box center [519, 258] width 1039 height 456
click at [291, 321] on icon "169" at bounding box center [289, 337] width 127 height 127
click at [519, 291] on input "b. 169" at bounding box center [519, 286] width 1 height 8
radio input "true"
click at [483, 476] on button "Next" at bounding box center [519, 460] width 211 height 52
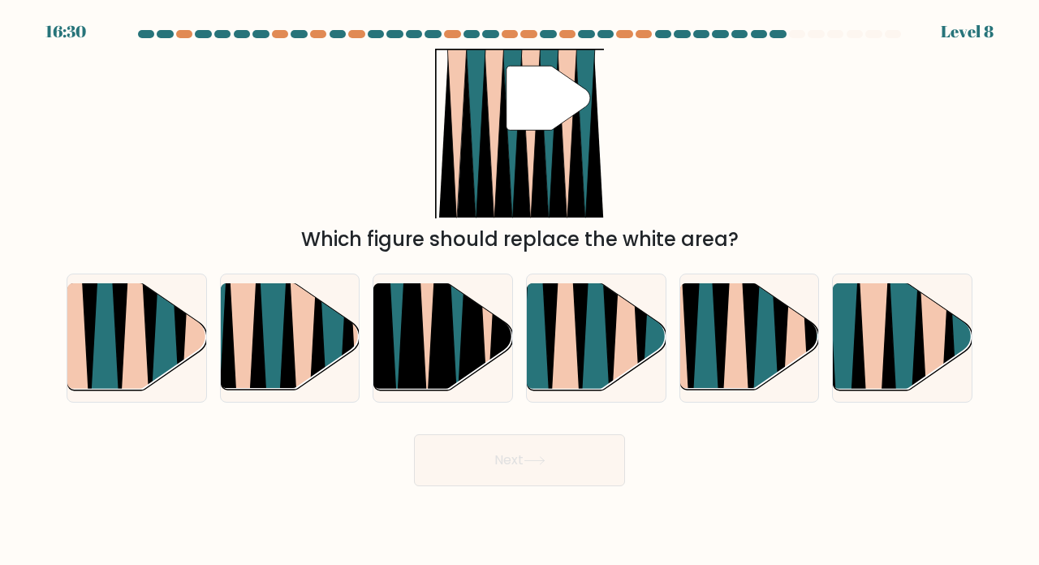
click at [595, 351] on icon at bounding box center [595, 285] width 32 height 278
click at [520, 291] on input "d." at bounding box center [519, 286] width 1 height 8
radio input "true"
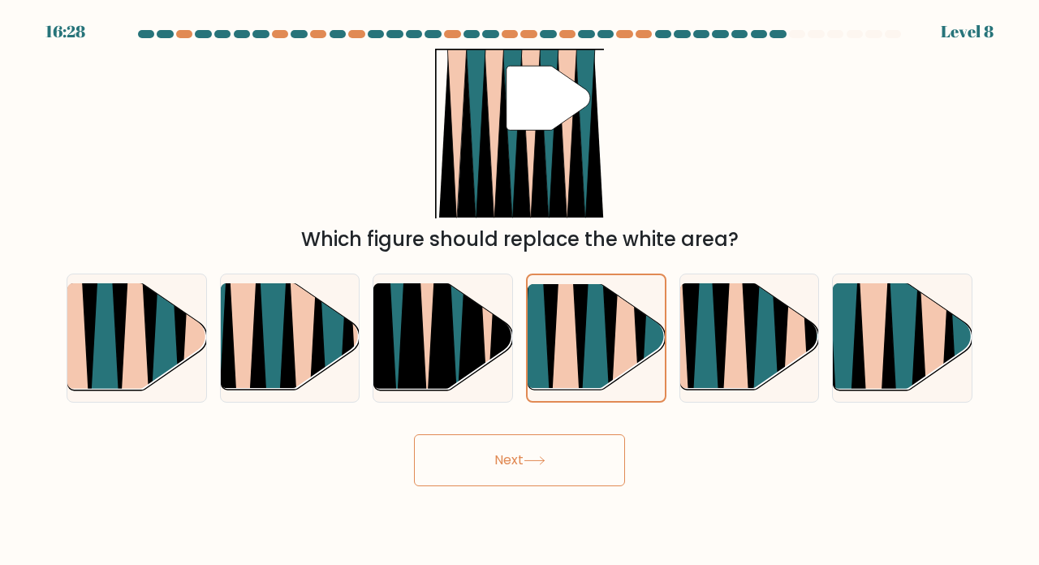
click at [568, 451] on button "Next" at bounding box center [519, 460] width 211 height 52
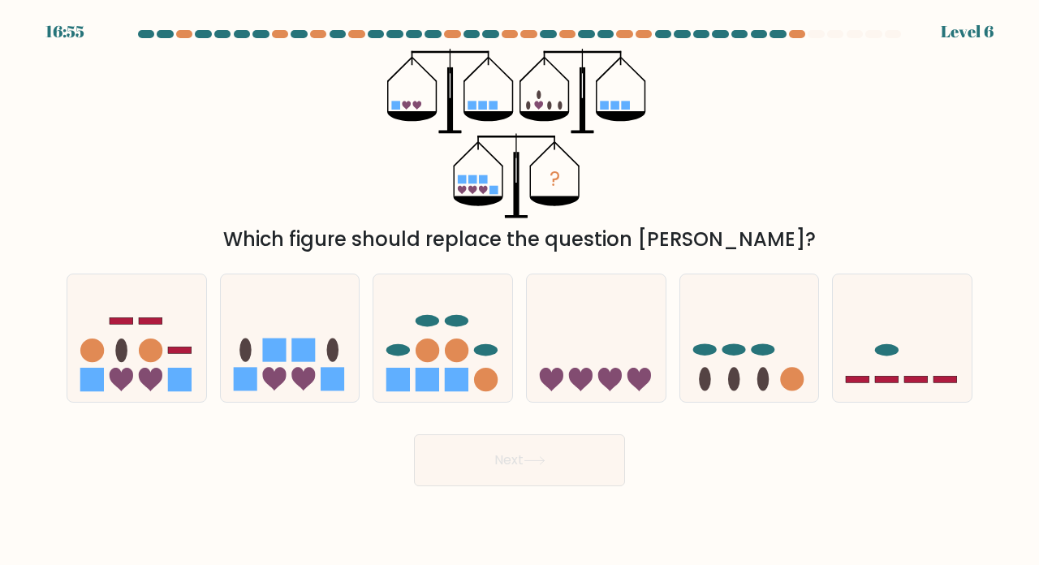
click at [272, 391] on icon at bounding box center [274, 380] width 24 height 24
click at [519, 291] on input "b." at bounding box center [519, 286] width 1 height 8
radio input "true"
click at [516, 480] on button "Next" at bounding box center [519, 460] width 211 height 52
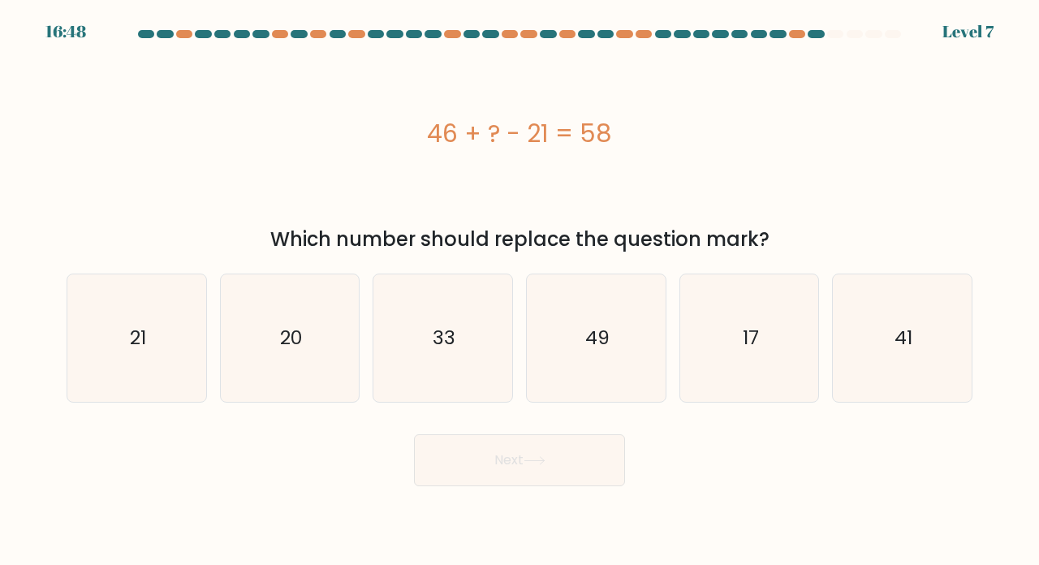
click at [435, 339] on icon "33" at bounding box center [442, 337] width 127 height 127
click at [519, 291] on input "c. 33" at bounding box center [519, 286] width 1 height 8
radio input "true"
click at [520, 450] on button "Next" at bounding box center [519, 460] width 211 height 52
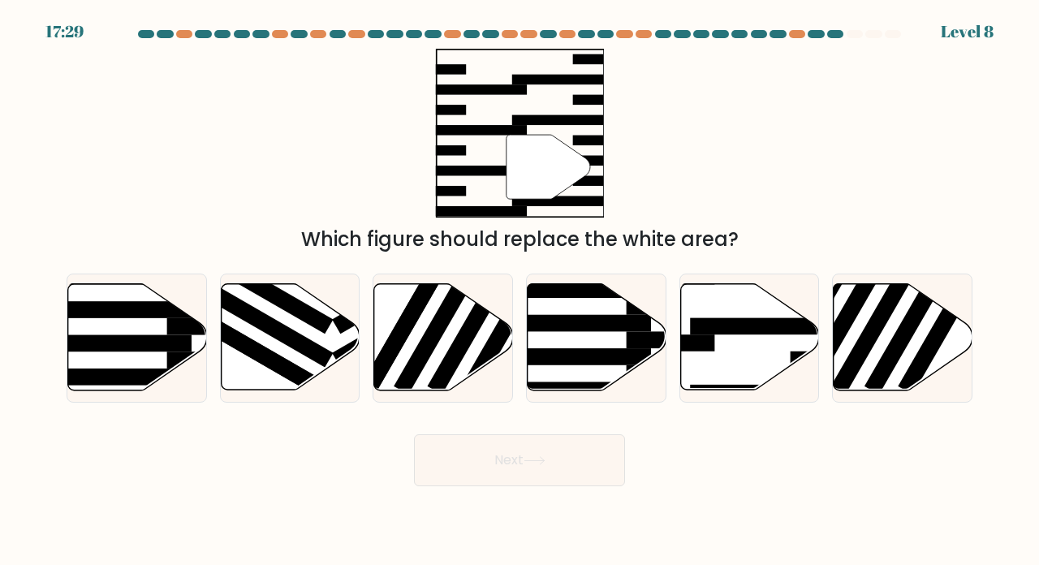
click at [584, 364] on rect at bounding box center [575, 356] width 151 height 17
click at [520, 291] on input "d." at bounding box center [519, 286] width 1 height 8
radio input "true"
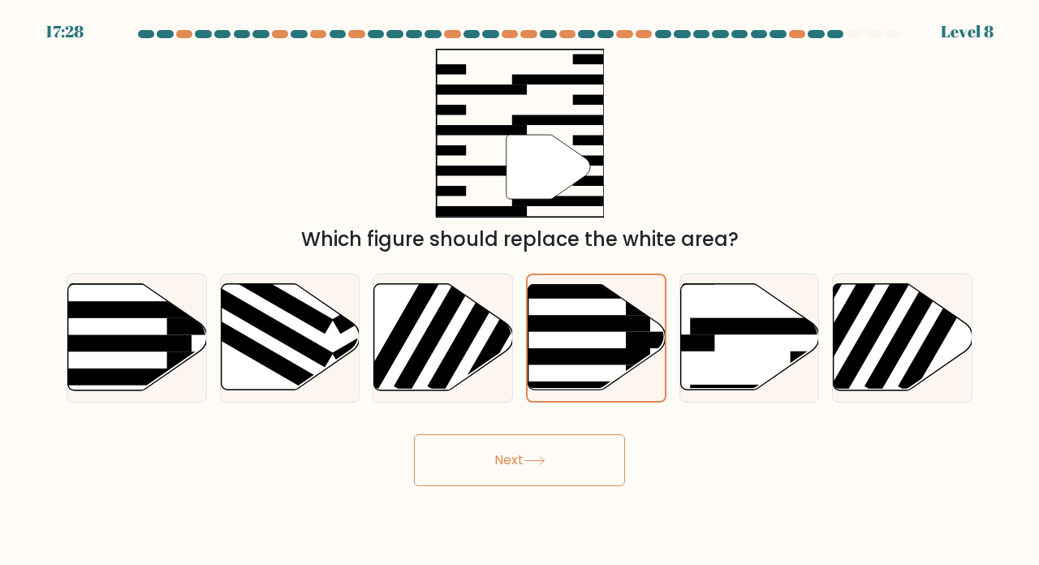
click at [559, 486] on button "Next" at bounding box center [519, 460] width 211 height 52
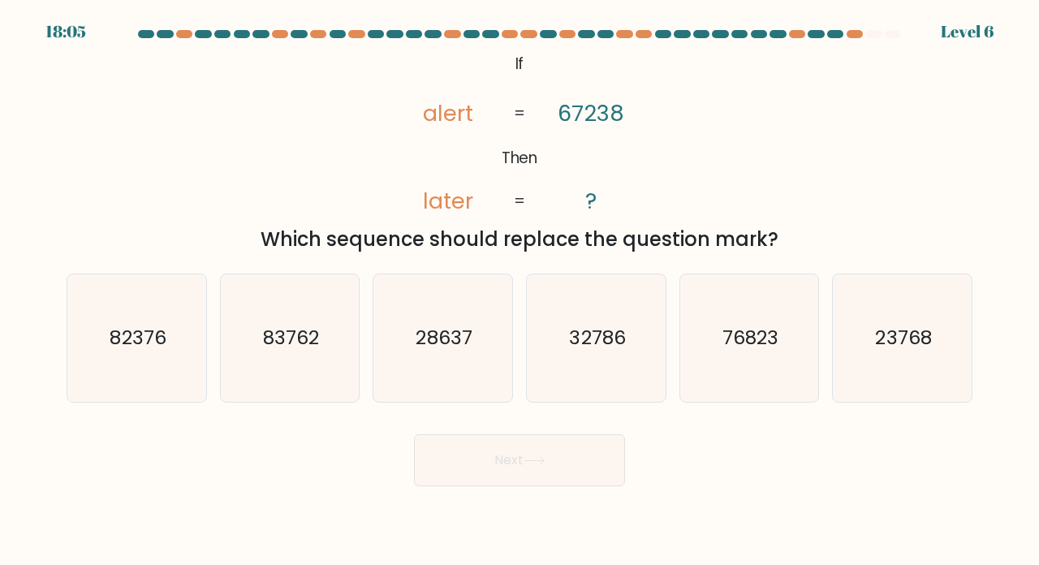
click at [740, 351] on text "76823" at bounding box center [750, 337] width 56 height 27
click at [520, 291] on input "e. 76823" at bounding box center [519, 286] width 1 height 8
radio input "true"
click at [555, 469] on button "Next" at bounding box center [519, 460] width 211 height 52
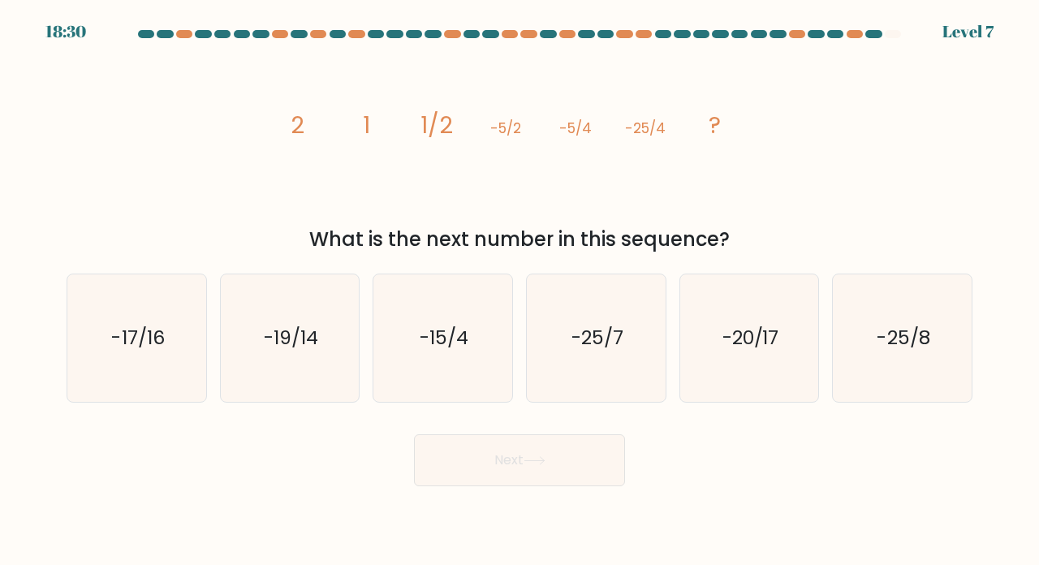
click at [621, 351] on text "-25/7" at bounding box center [597, 337] width 52 height 27
click at [520, 291] on input "d. -25/7" at bounding box center [519, 286] width 1 height 8
radio input "true"
click at [585, 459] on button "Next" at bounding box center [519, 460] width 211 height 52
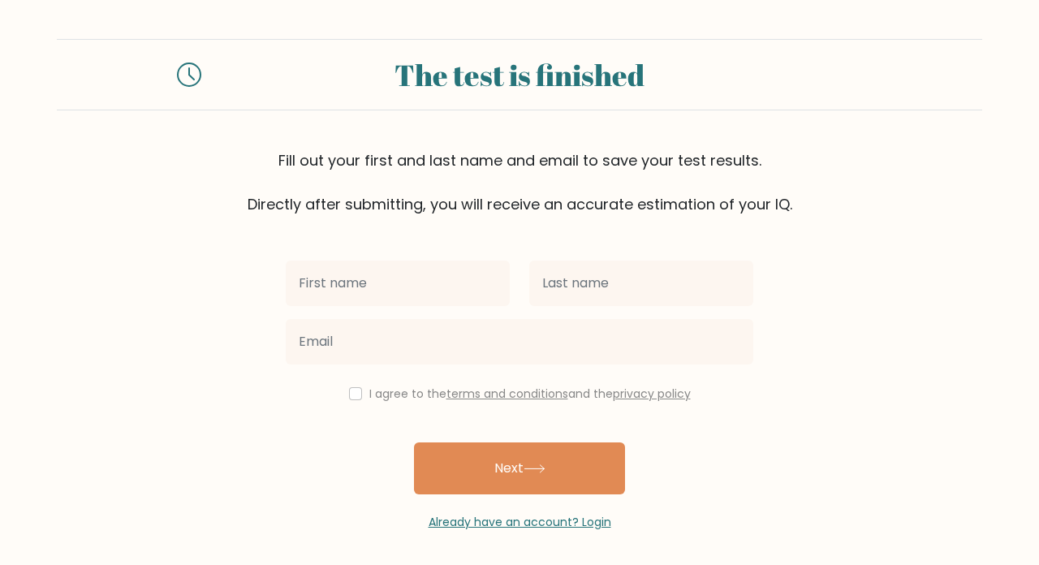
click at [316, 286] on input "text" at bounding box center [398, 283] width 224 height 45
click at [861, 59] on div at bounding box center [905, 75] width 154 height 44
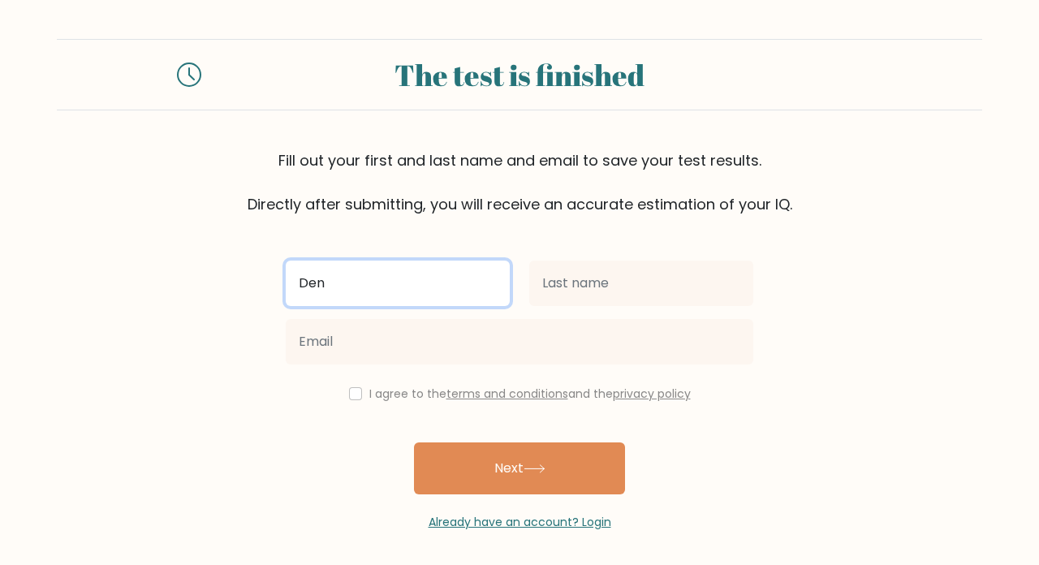
click at [355, 279] on input "Den" at bounding box center [398, 283] width 224 height 45
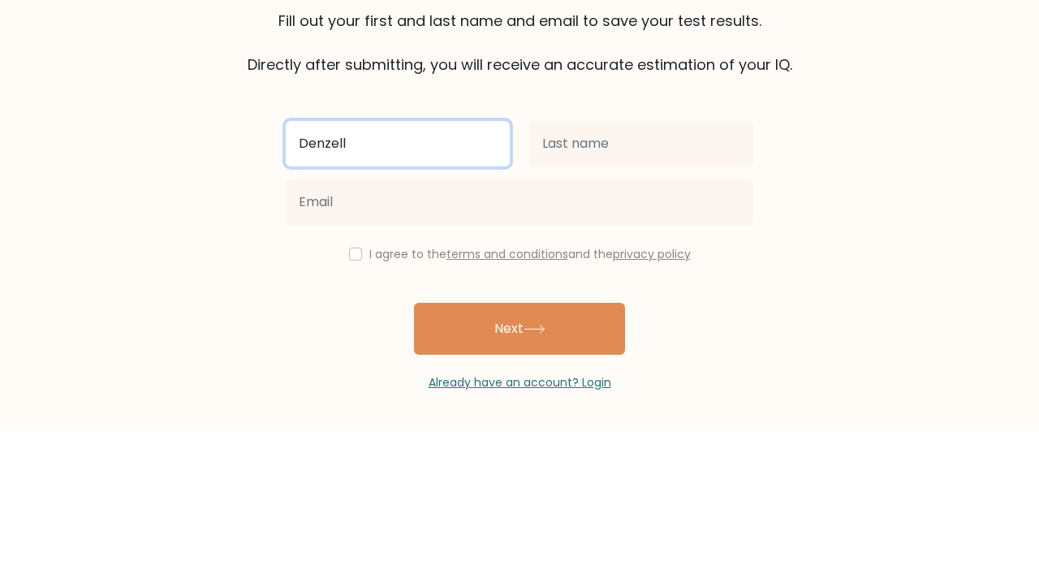
type input "Denzell"
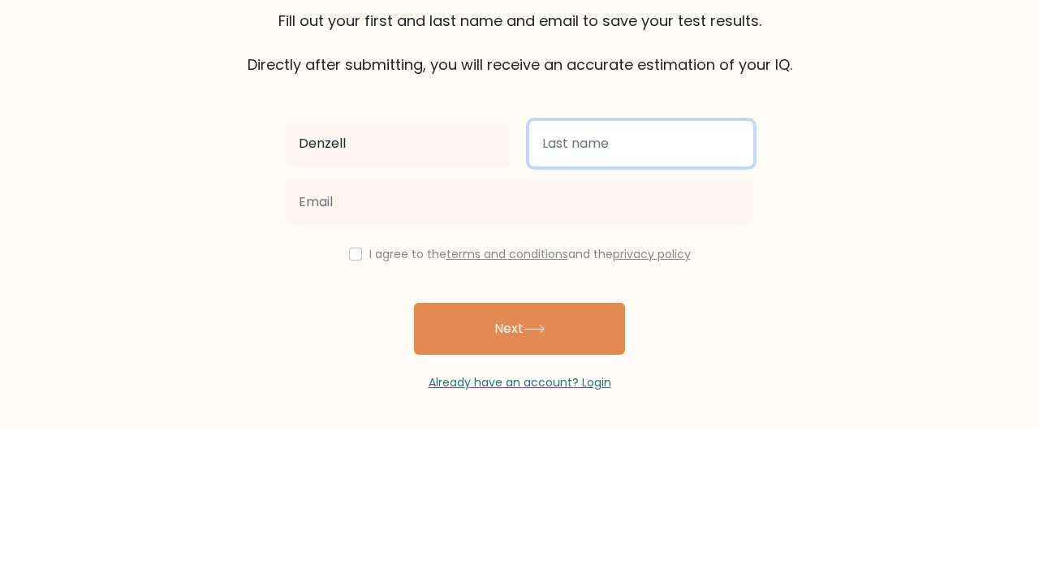
click at [670, 292] on input "text" at bounding box center [641, 283] width 224 height 45
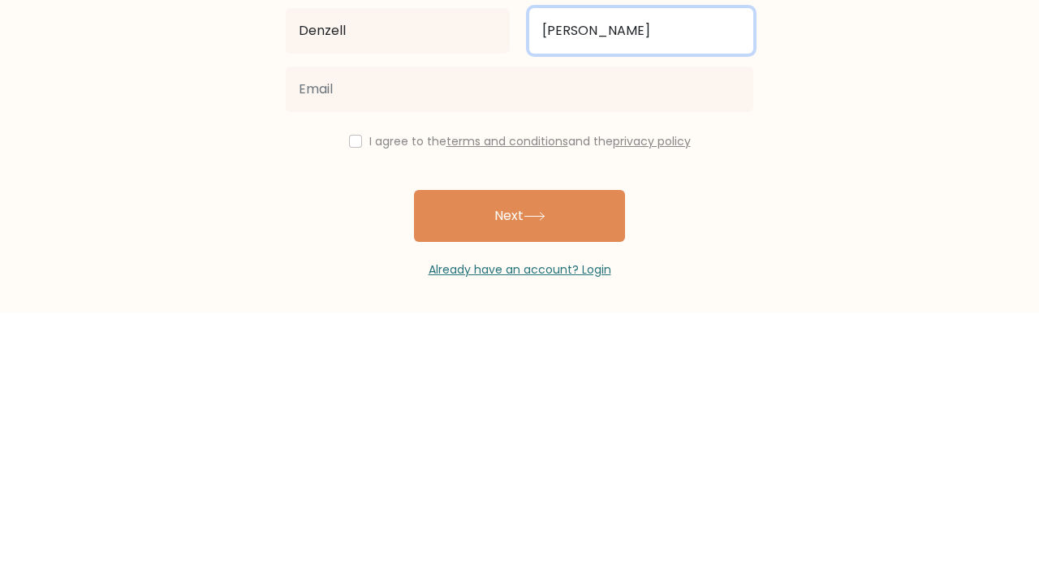
type input "Aurelio gunawan"
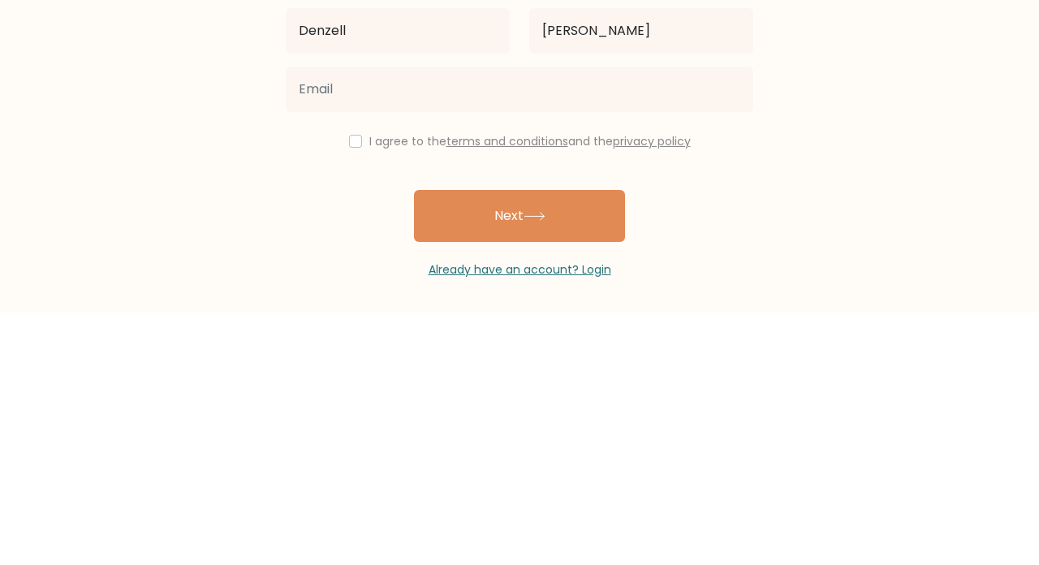
click at [524, 474] on button "Next" at bounding box center [519, 468] width 211 height 52
